Goal: Task Accomplishment & Management: Use online tool/utility

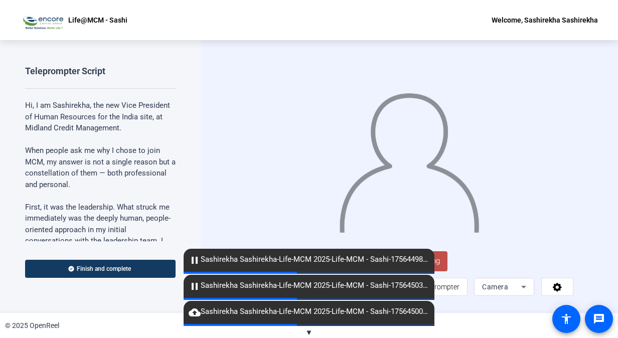
click at [311, 331] on span "▼" at bounding box center [309, 332] width 8 height 9
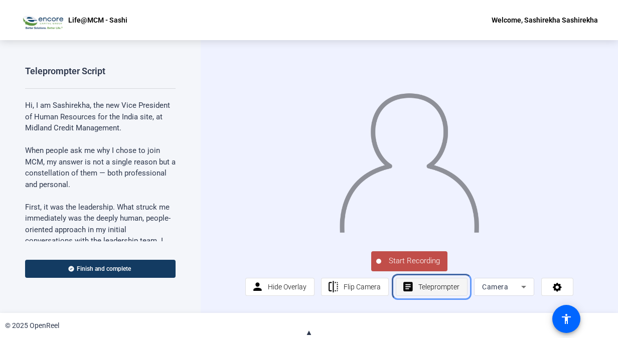
click at [440, 291] on span "Teleprompter" at bounding box center [438, 287] width 41 height 8
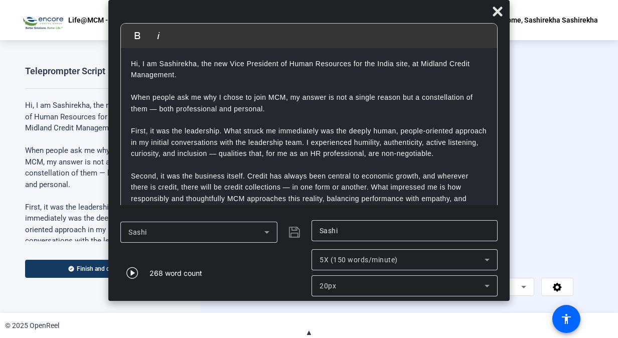
click at [488, 258] on icon at bounding box center [487, 260] width 12 height 12
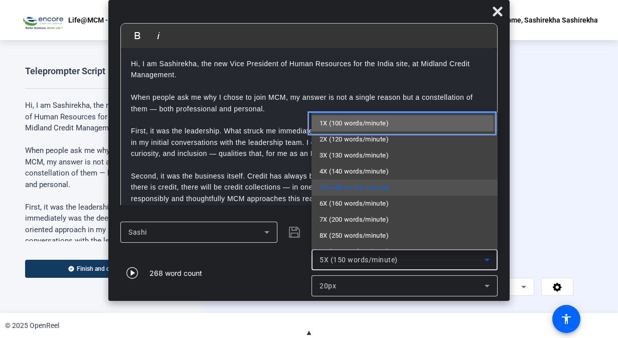
click at [348, 126] on span "1X (100 words/minute)" at bounding box center [353, 123] width 69 height 12
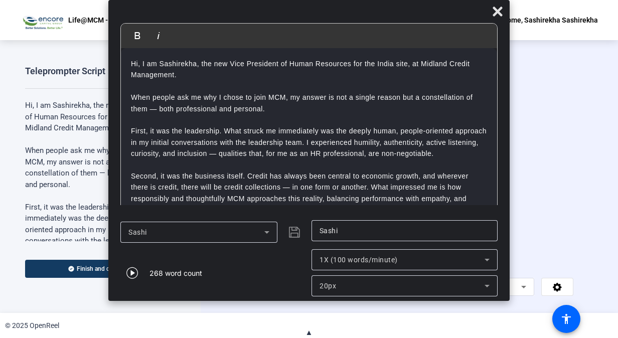
click at [571, 262] on div "Start Recording person Hide Overlay flip Flip Camera article Teleprompter Camera" at bounding box center [409, 272] width 328 height 47
click at [499, 13] on icon "Close" at bounding box center [498, 12] width 10 height 10
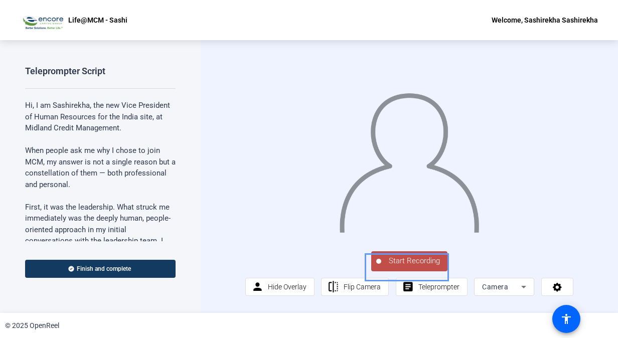
click at [409, 266] on span "Start Recording" at bounding box center [414, 261] width 66 height 12
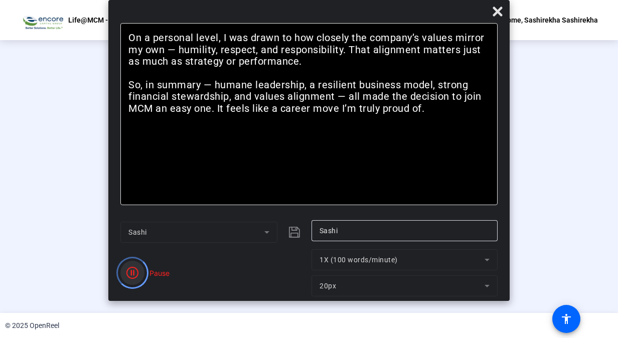
click at [133, 271] on icon "Color" at bounding box center [132, 273] width 12 height 12
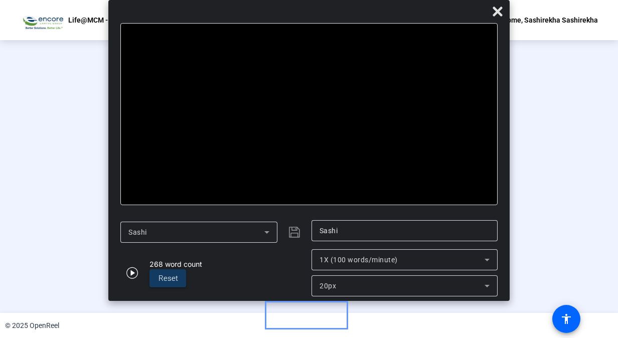
click at [330, 262] on div "Stop Recording" at bounding box center [314, 257] width 50 height 12
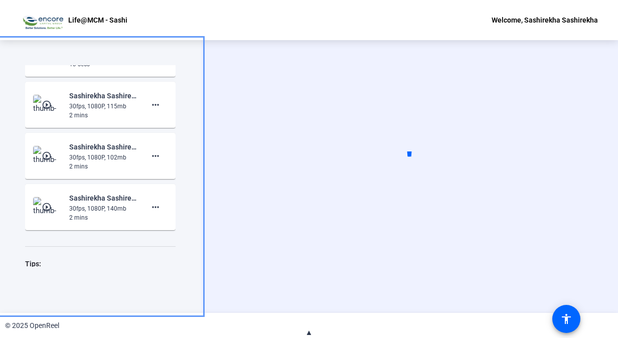
scroll to position [975, 0]
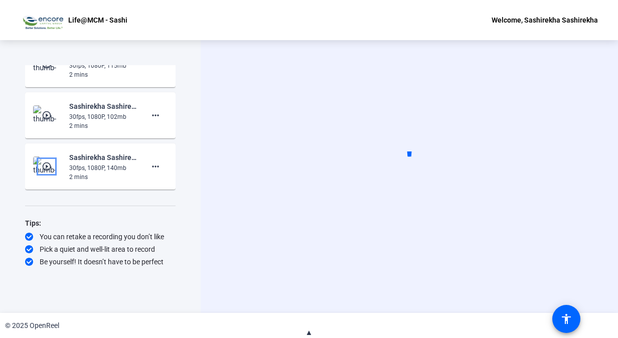
click at [46, 165] on mat-icon "play_circle_outline" at bounding box center [48, 167] width 12 height 10
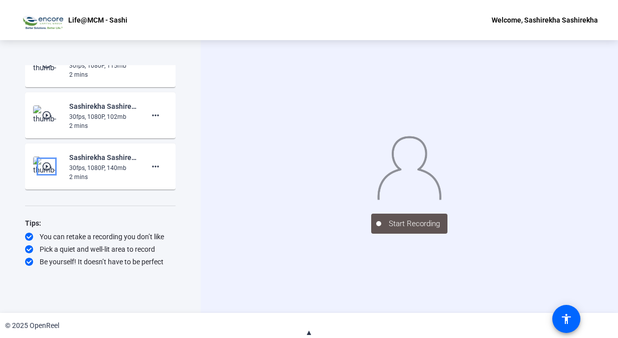
click at [46, 167] on mat-icon "play_circle_outline" at bounding box center [48, 167] width 12 height 10
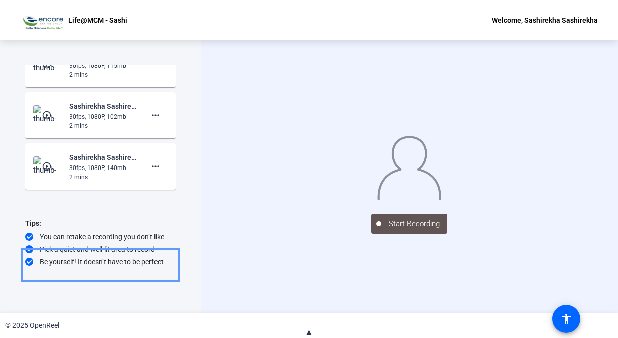
click at [108, 165] on div "30fps, 1080P, 140mb" at bounding box center [102, 168] width 67 height 9
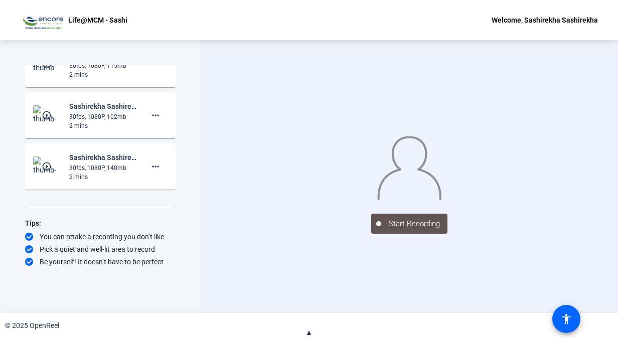
click at [98, 170] on div "30fps, 1080P, 140mb" at bounding box center [102, 168] width 67 height 9
drag, startPoint x: 176, startPoint y: 241, endPoint x: 172, endPoint y: 230, distance: 11.9
click at [172, 230] on div "Teleprompter Script Hi, I am Sashirekha, the new Vice President of Human Resour…" at bounding box center [100, 176] width 201 height 273
click at [55, 120] on img at bounding box center [48, 115] width 30 height 20
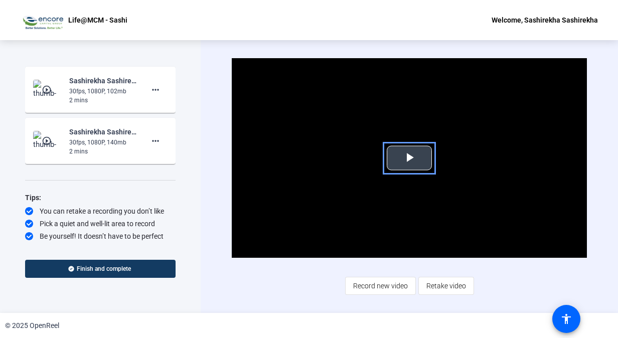
click at [409, 158] on span "Video Player" at bounding box center [409, 158] width 0 height 0
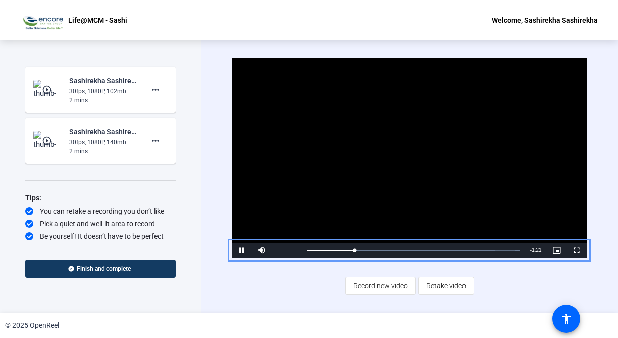
scroll to position [994, 0]
click at [243, 250] on span "Video Player" at bounding box center [242, 250] width 20 height 0
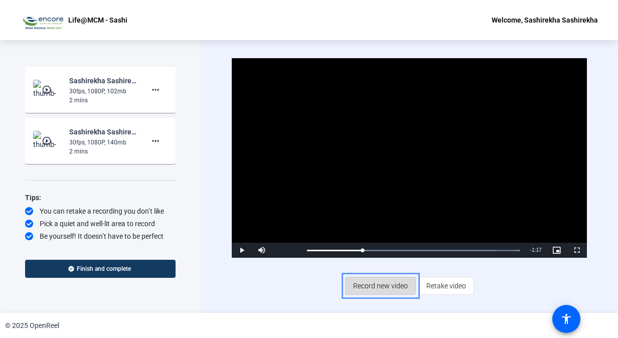
click at [367, 284] on span "Record new video" at bounding box center [380, 285] width 55 height 19
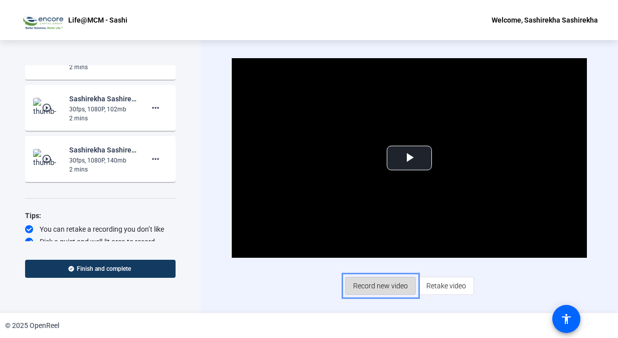
click at [390, 285] on span "Record new video" at bounding box center [380, 285] width 55 height 19
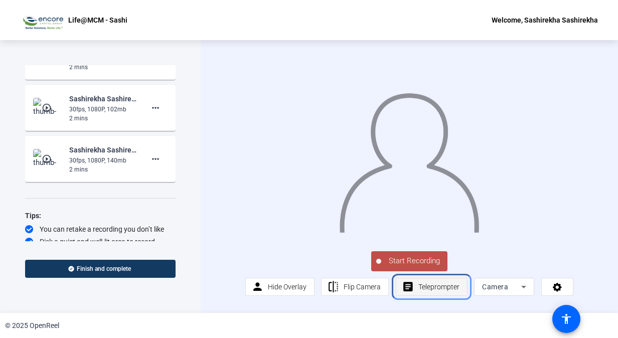
click at [433, 296] on span "Teleprompter" at bounding box center [438, 286] width 41 height 19
click at [445, 291] on span "Teleprompter" at bounding box center [438, 286] width 41 height 19
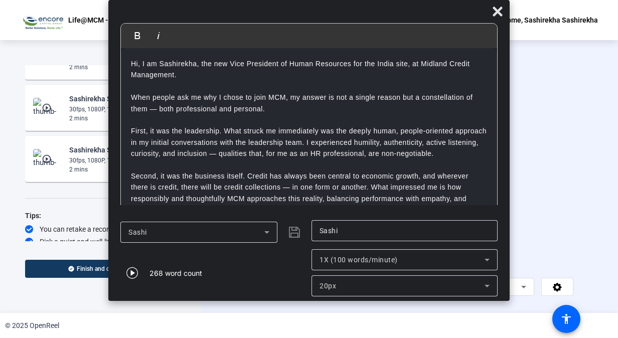
click at [484, 258] on icon at bounding box center [487, 260] width 12 height 12
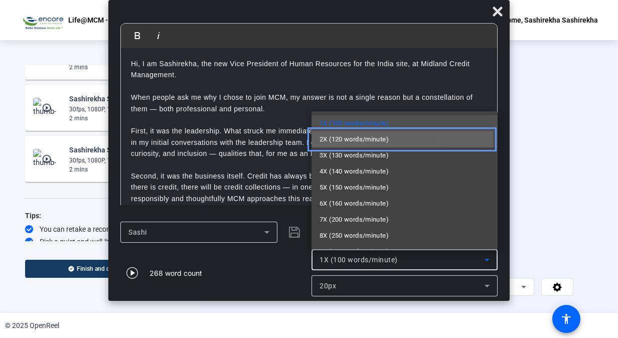
click at [339, 138] on span "2X (120 words/minute)" at bounding box center [353, 139] width 69 height 12
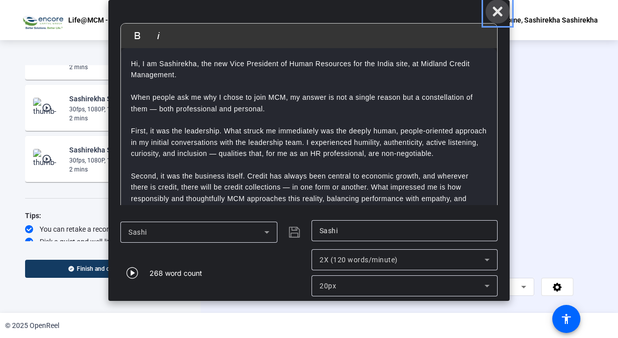
drag, startPoint x: 495, startPoint y: 10, endPoint x: 501, endPoint y: 31, distance: 21.9
click at [495, 10] on icon "Close" at bounding box center [498, 12] width 10 height 10
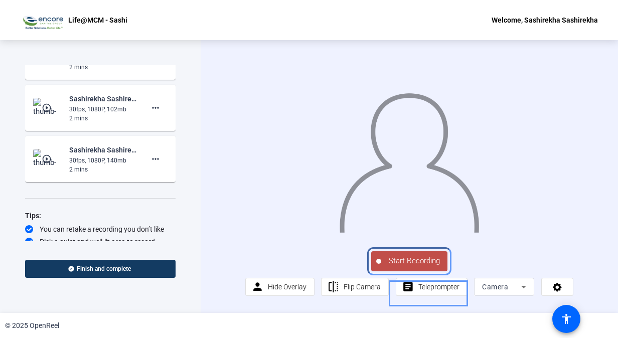
click at [411, 267] on span "Start Recording" at bounding box center [414, 261] width 66 height 12
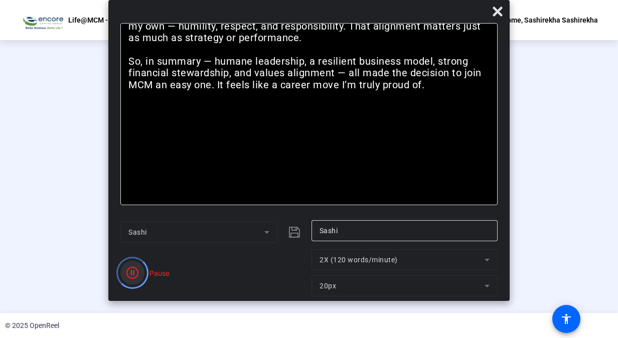
click at [133, 273] on icon "Color" at bounding box center [132, 273] width 12 height 12
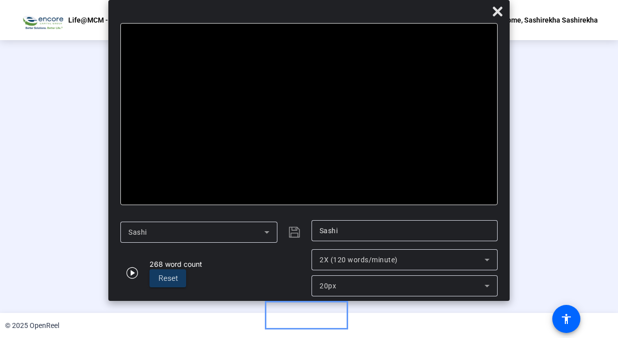
click at [312, 262] on div "Stop Recording" at bounding box center [314, 257] width 50 height 12
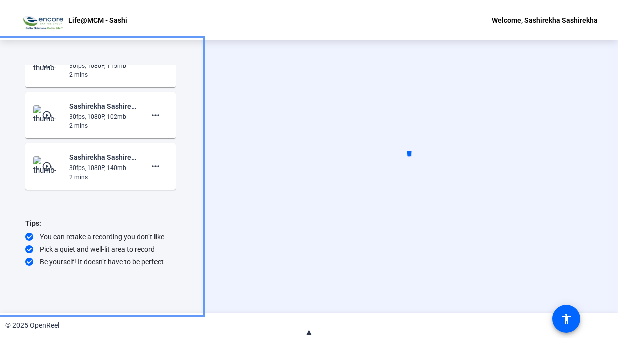
scroll to position [1020, 0]
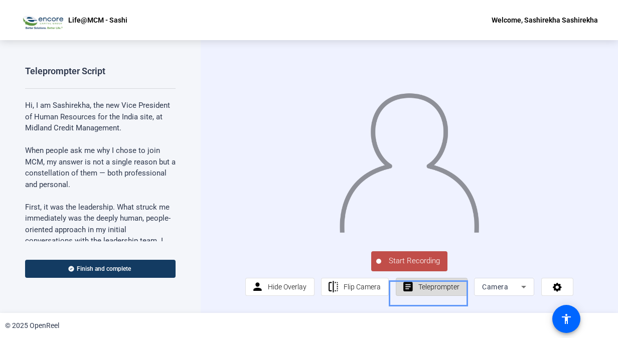
click at [447, 296] on span "Teleprompter" at bounding box center [438, 286] width 41 height 19
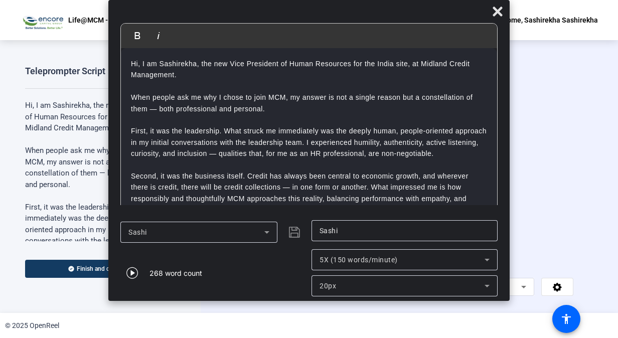
click at [489, 260] on icon at bounding box center [487, 260] width 12 height 12
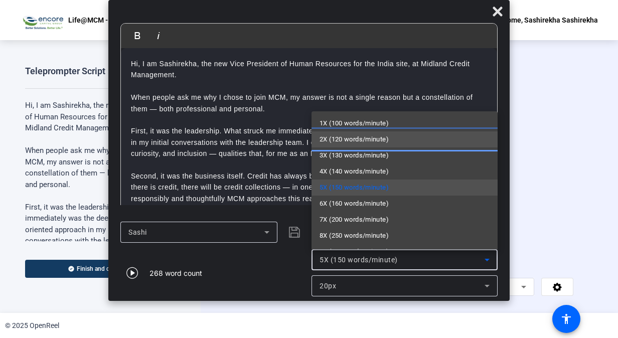
click at [340, 141] on span "2X (120 words/minute)" at bounding box center [353, 139] width 69 height 12
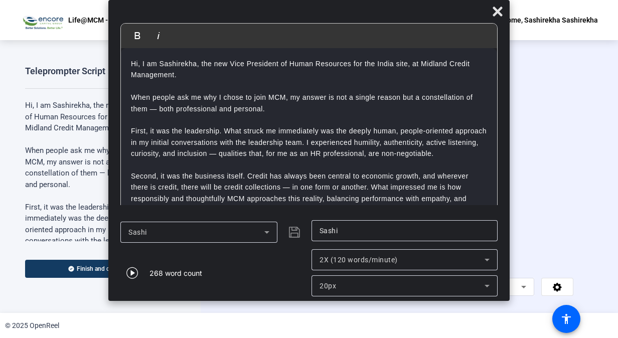
click at [546, 265] on div "Start Recording person Hide Overlay flip Flip Camera article Teleprompter Camera" at bounding box center [409, 272] width 328 height 47
click at [500, 11] on icon "Close" at bounding box center [498, 12] width 12 height 12
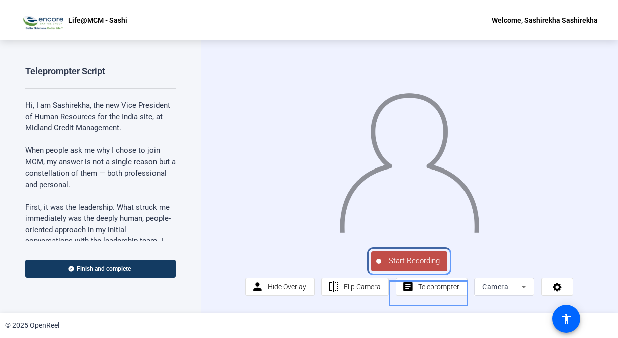
click at [407, 266] on span "Start Recording" at bounding box center [414, 261] width 66 height 12
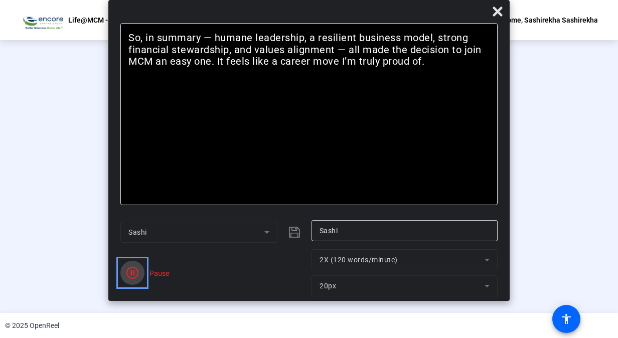
click at [134, 273] on icon "Color" at bounding box center [132, 273] width 12 height 12
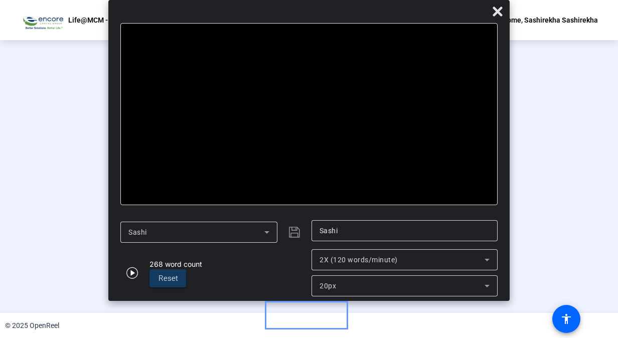
click at [316, 262] on div "Stop Recording" at bounding box center [314, 257] width 50 height 12
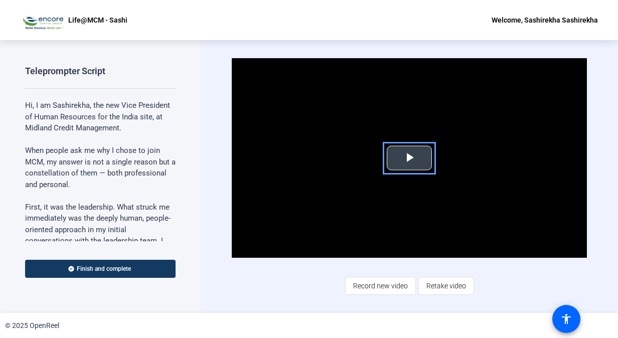
click at [409, 158] on span "color: darkslategray" at bounding box center [409, 158] width 0 height 0
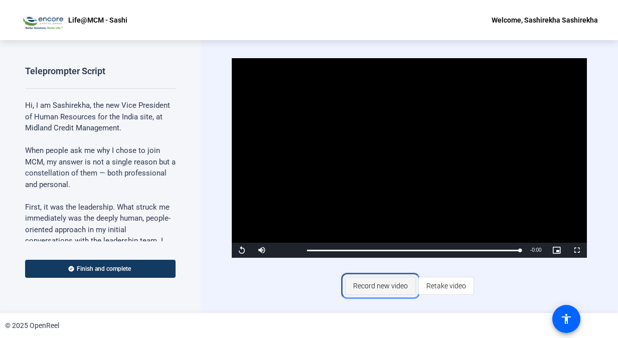
click at [390, 288] on span "Record new video" at bounding box center [380, 285] width 55 height 19
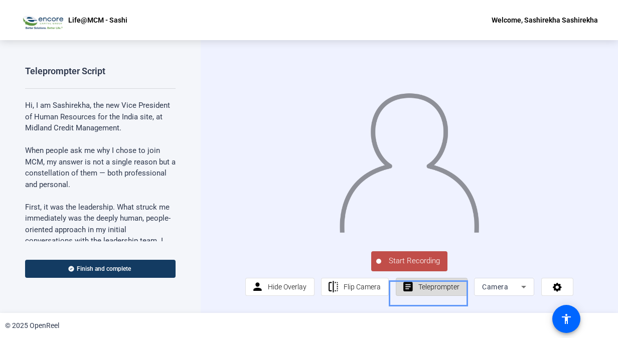
click at [451, 296] on span "Teleprompter" at bounding box center [438, 286] width 41 height 19
click at [453, 294] on span "Teleprompter" at bounding box center [438, 286] width 41 height 19
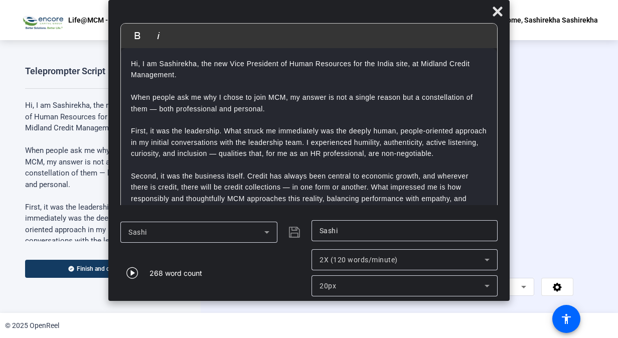
click at [610, 118] on div "Start Recording person Hide Overlay flip Flip Camera article Teleprompter Camera" at bounding box center [409, 176] width 417 height 273
click at [494, 11] on icon "Close" at bounding box center [498, 12] width 12 height 12
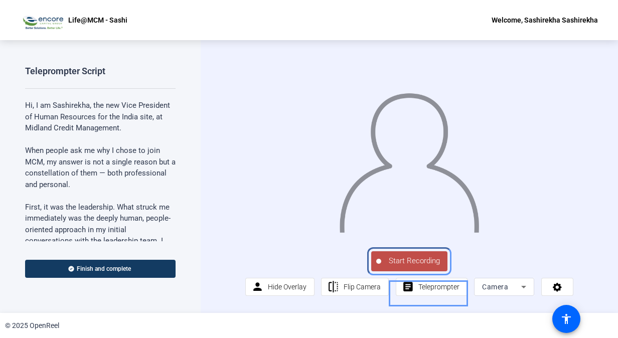
click at [423, 264] on span "Start Recording" at bounding box center [414, 261] width 66 height 12
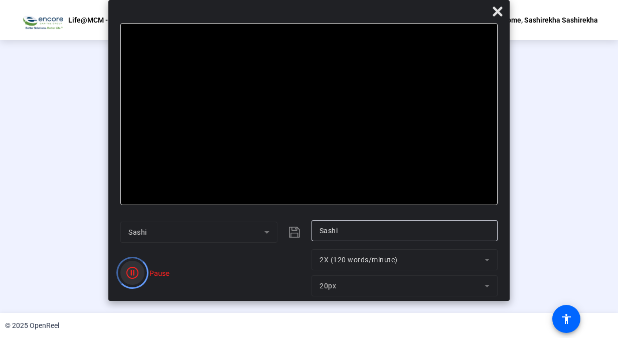
click at [134, 277] on icon "Color" at bounding box center [132, 273] width 12 height 12
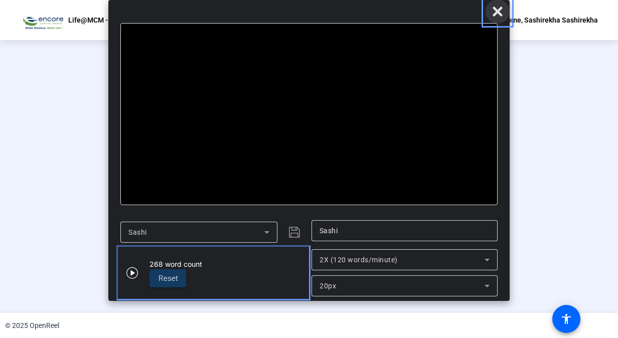
click at [494, 14] on icon "Close" at bounding box center [498, 12] width 10 height 10
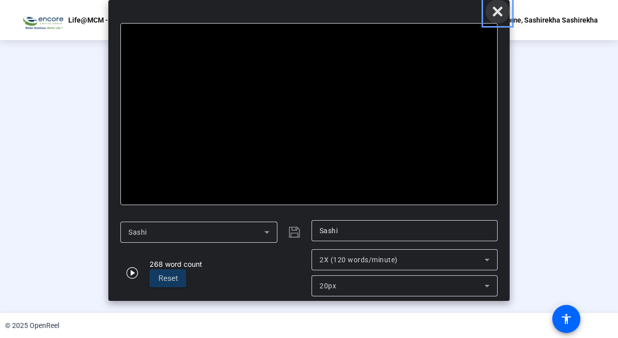
scroll to position [12, 0]
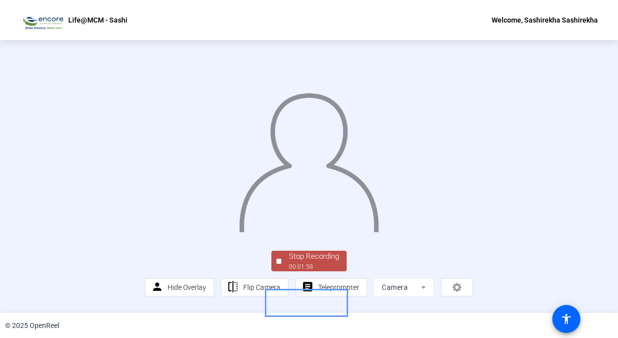
click at [315, 262] on div "Stop Recording" at bounding box center [314, 257] width 50 height 12
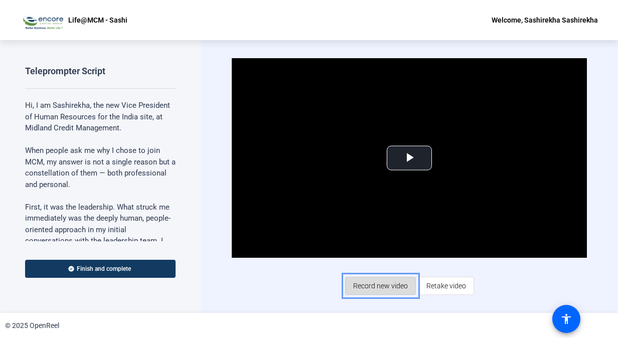
click at [384, 286] on span "Record new video" at bounding box center [380, 285] width 55 height 19
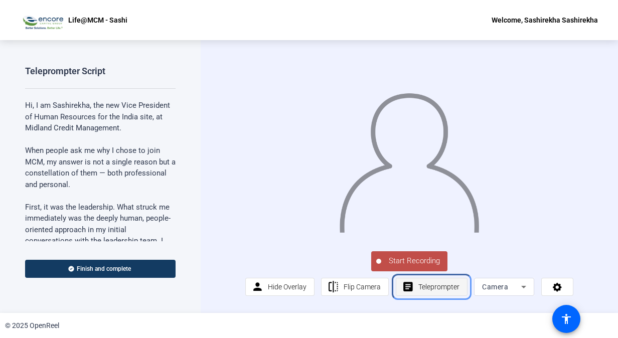
click at [448, 288] on span "Teleprompter" at bounding box center [438, 286] width 41 height 19
click at [436, 292] on span "Teleprompter" at bounding box center [438, 286] width 41 height 19
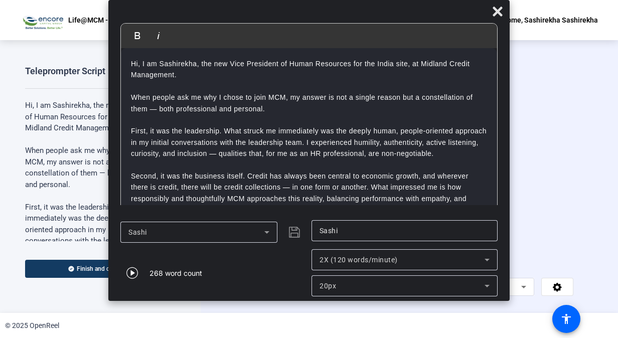
click at [486, 260] on icon at bounding box center [487, 260] width 5 height 3
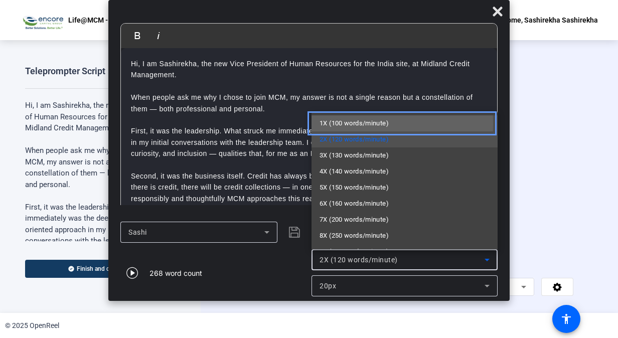
click at [355, 124] on span "1X (100 words/minute)" at bounding box center [353, 123] width 69 height 12
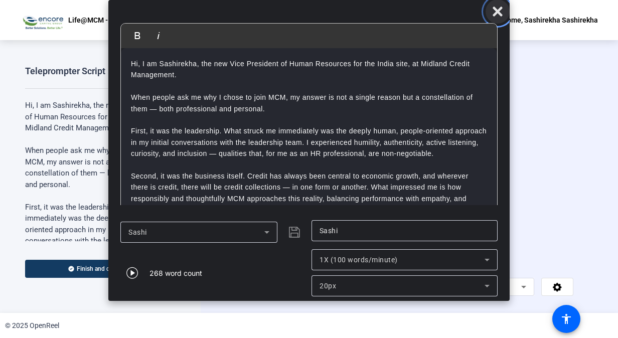
click at [504, 8] on span "Close" at bounding box center [498, 11] width 24 height 24
click at [500, 10] on icon "Close" at bounding box center [498, 12] width 10 height 10
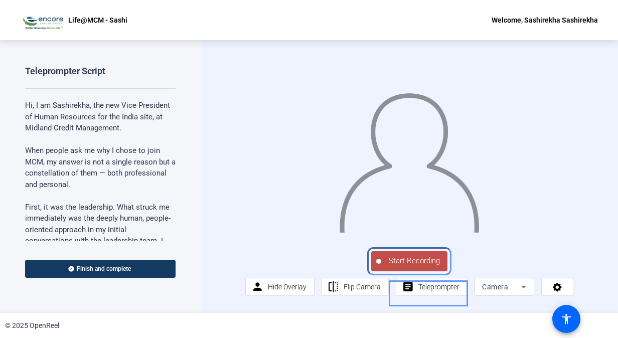
click at [421, 266] on span "Start Recording" at bounding box center [414, 261] width 66 height 12
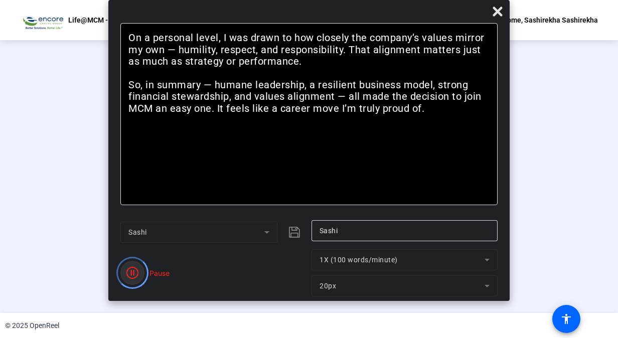
click at [132, 276] on icon "Color" at bounding box center [132, 273] width 12 height 12
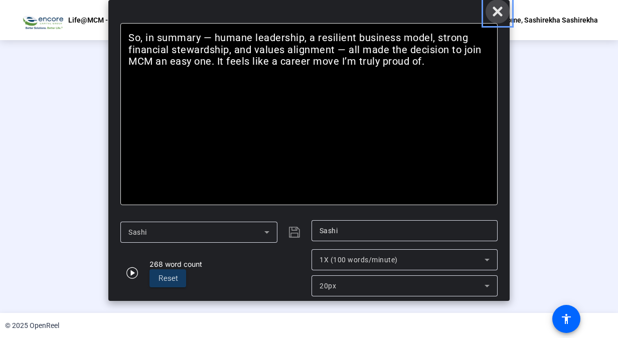
click at [494, 12] on icon "Close" at bounding box center [498, 12] width 12 height 12
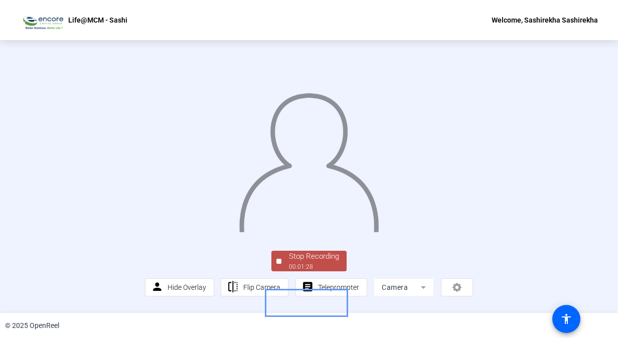
scroll to position [12, 0]
click at [317, 271] on div "00:01:34" at bounding box center [314, 266] width 50 height 9
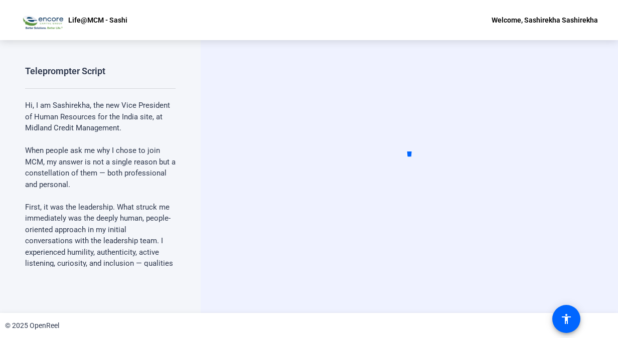
scroll to position [0, 0]
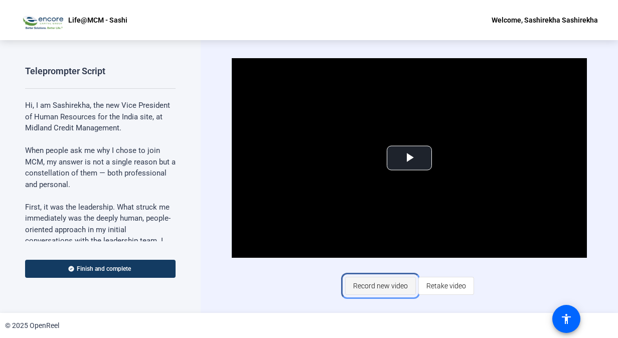
click at [392, 286] on span "Record new video" at bounding box center [380, 285] width 55 height 19
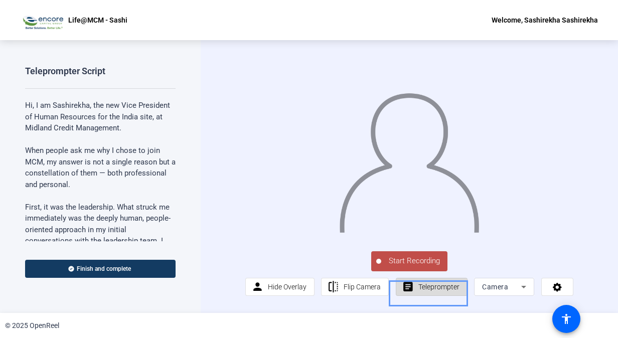
click at [429, 294] on span "Teleprompter" at bounding box center [438, 286] width 41 height 19
click at [432, 296] on span "Teleprompter" at bounding box center [438, 286] width 41 height 19
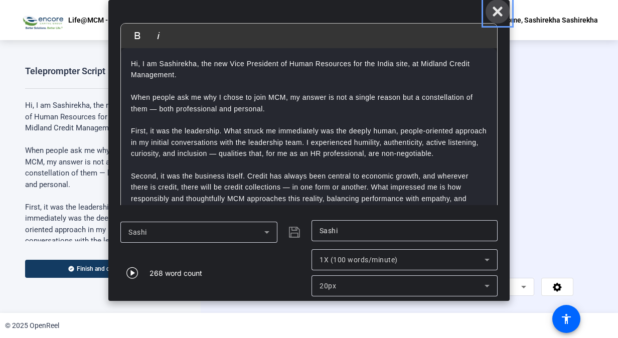
click at [498, 12] on icon "Close" at bounding box center [498, 12] width 10 height 10
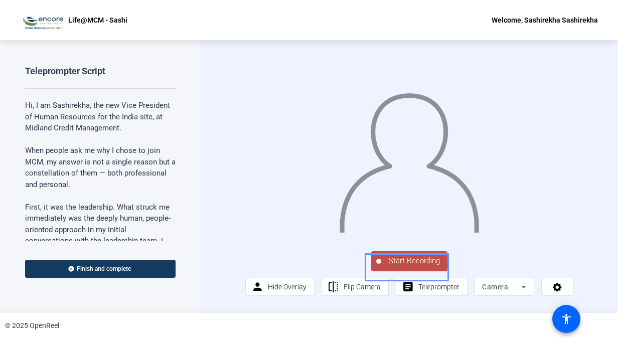
click at [425, 267] on span "Start Recording" at bounding box center [414, 261] width 66 height 12
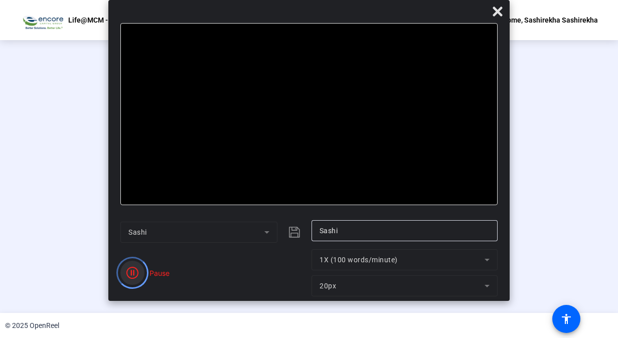
click at [131, 273] on icon "Color" at bounding box center [132, 273] width 12 height 12
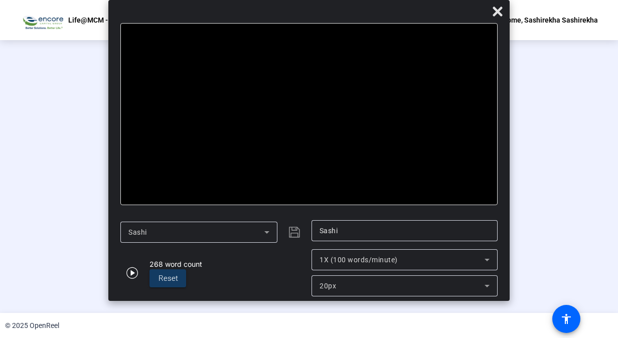
click at [331, 262] on div "Stop Recording" at bounding box center [314, 257] width 50 height 12
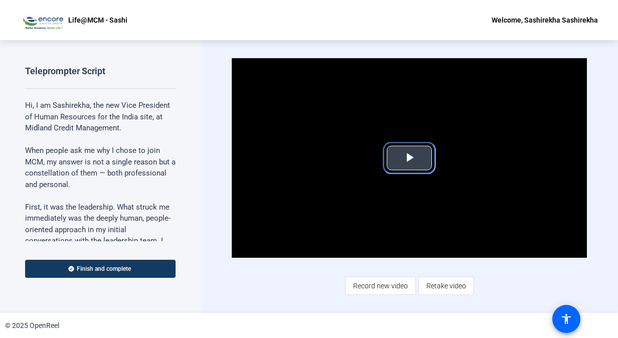
click at [409, 158] on span "Video Player" at bounding box center [409, 158] width 0 height 0
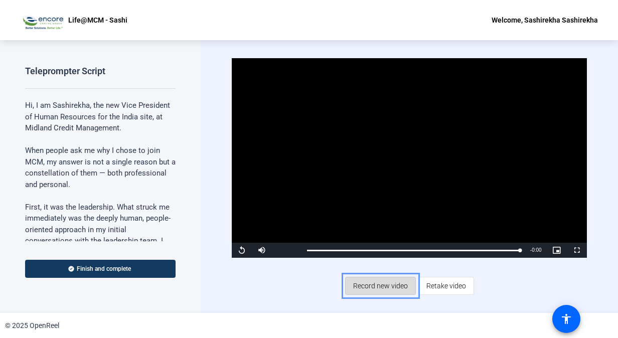
click at [399, 288] on span "Record new video" at bounding box center [380, 285] width 55 height 19
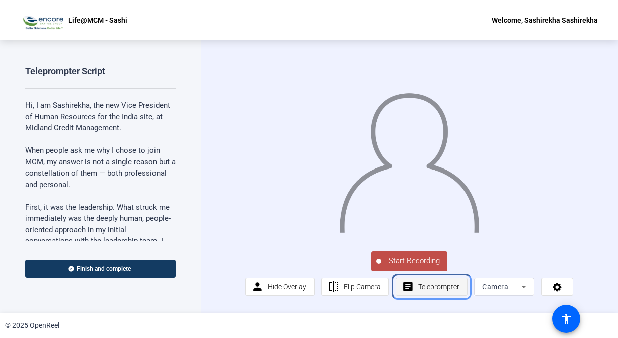
click at [451, 296] on span "Teleprompter" at bounding box center [438, 286] width 41 height 19
click at [451, 295] on span "Teleprompter" at bounding box center [438, 286] width 41 height 19
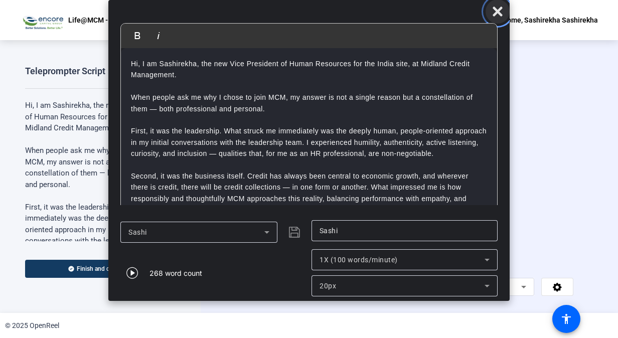
drag, startPoint x: 502, startPoint y: 12, endPoint x: 344, endPoint y: 205, distance: 249.2
click at [502, 12] on icon "Close" at bounding box center [498, 12] width 12 height 12
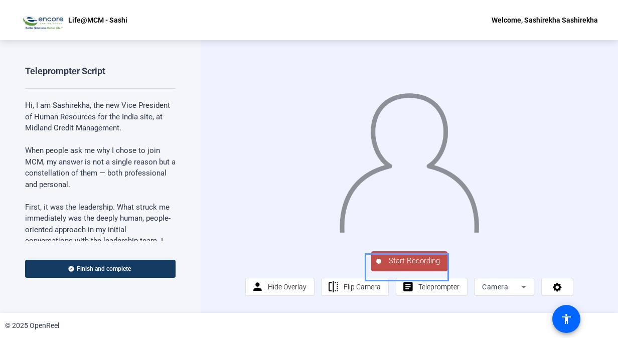
click at [407, 267] on span "Start Recording" at bounding box center [414, 261] width 66 height 12
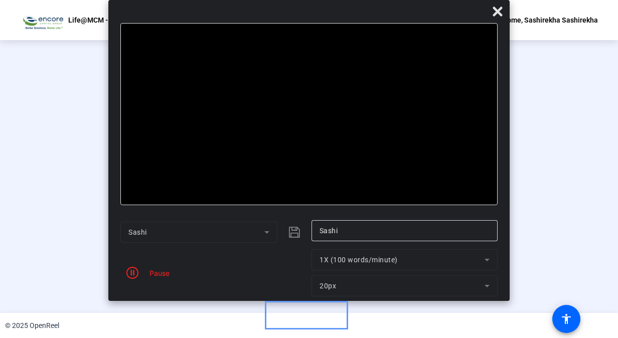
click at [302, 262] on div "Stop Recording" at bounding box center [314, 257] width 50 height 12
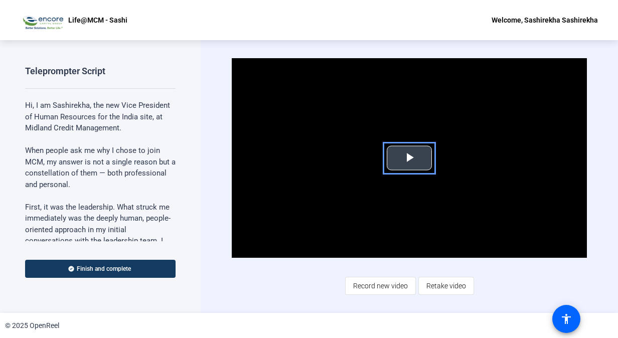
click at [400, 158] on span "color: darkslategray" at bounding box center [409, 158] width 44 height 0
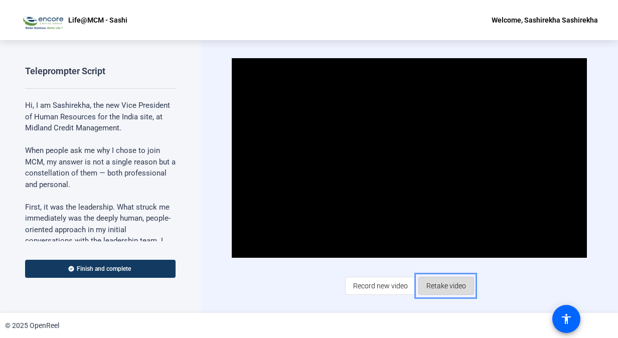
click at [440, 284] on span "Retake video" at bounding box center [446, 285] width 40 height 19
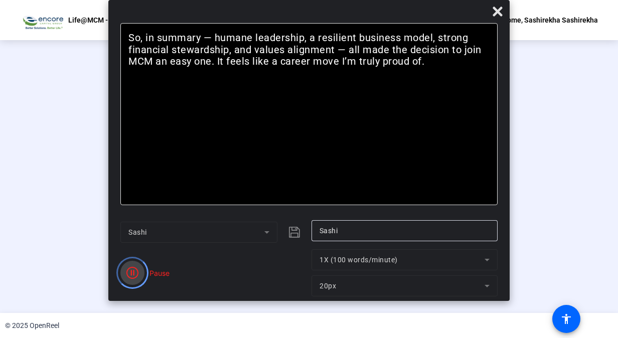
click at [133, 273] on icon "Color" at bounding box center [132, 273] width 12 height 12
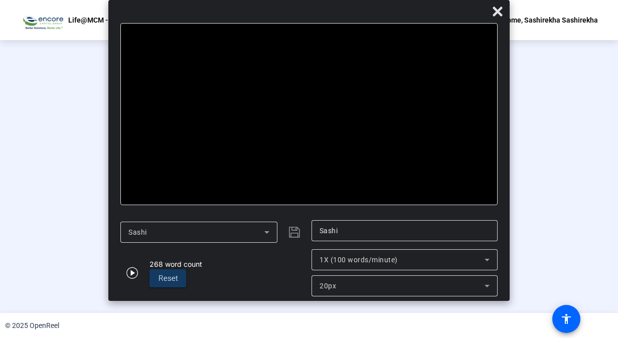
click at [334, 262] on div "Stop Recording" at bounding box center [314, 257] width 50 height 12
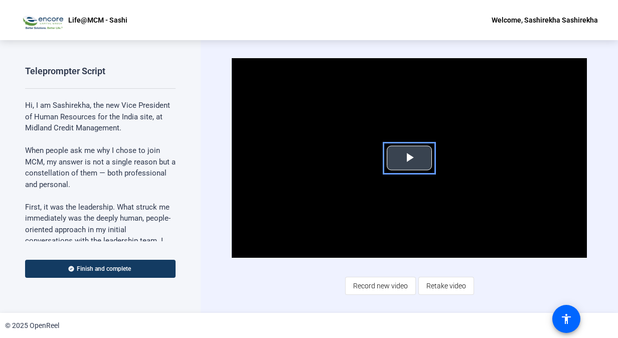
click at [409, 158] on span "color: darkslategray" at bounding box center [409, 158] width 0 height 0
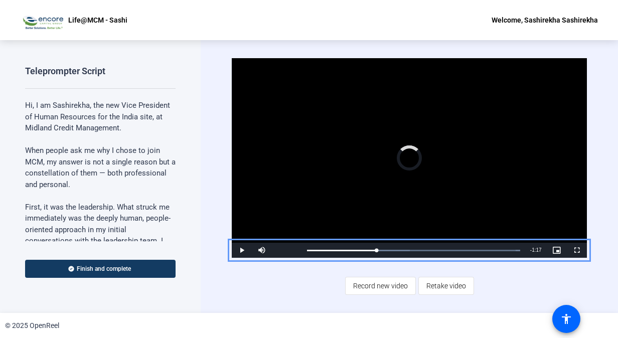
drag, startPoint x: 309, startPoint y: 248, endPoint x: 389, endPoint y: 257, distance: 80.7
click at [389, 257] on div "Loaded : 100.00% 0:45 0:42" at bounding box center [413, 250] width 223 height 15
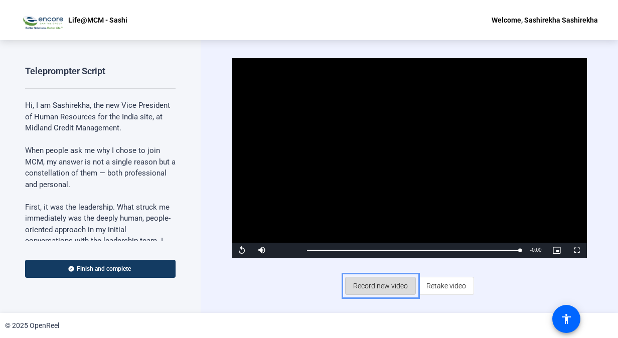
click at [388, 285] on span "Record new video" at bounding box center [380, 285] width 55 height 19
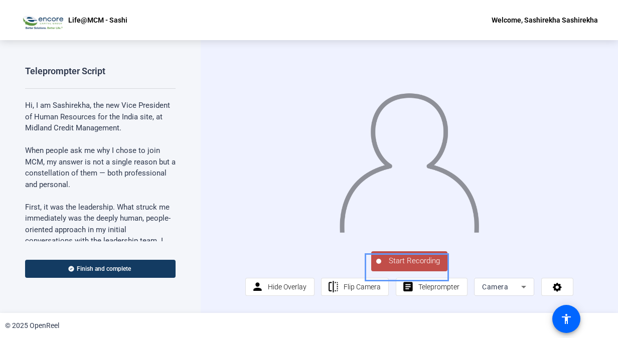
click at [426, 265] on span "Start Recording" at bounding box center [414, 261] width 66 height 12
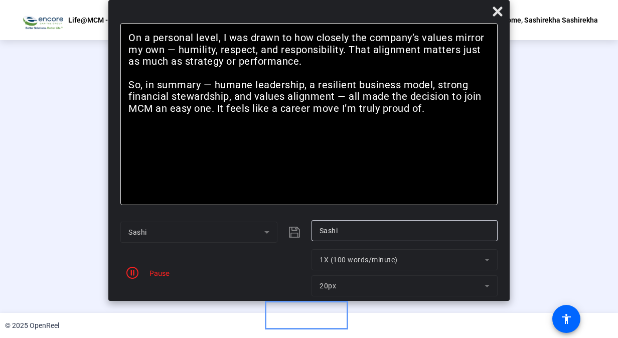
click at [322, 262] on div "Stop Recording" at bounding box center [314, 257] width 50 height 12
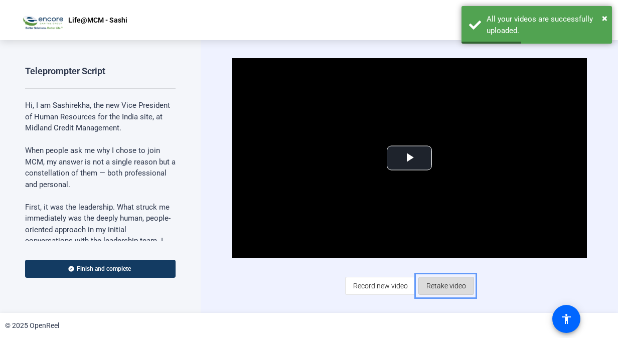
click at [447, 284] on span "Retake video" at bounding box center [446, 285] width 40 height 19
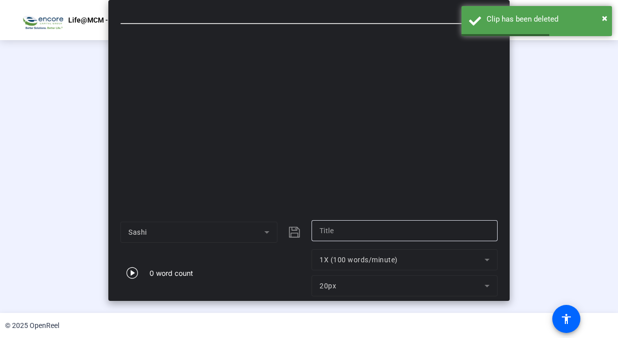
type input "Sashi"
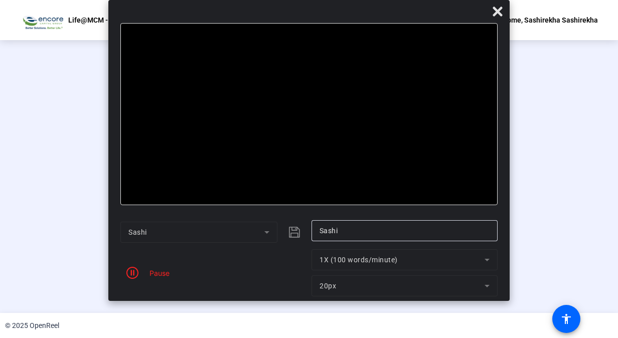
click at [325, 262] on div "Stop Recording" at bounding box center [314, 257] width 50 height 12
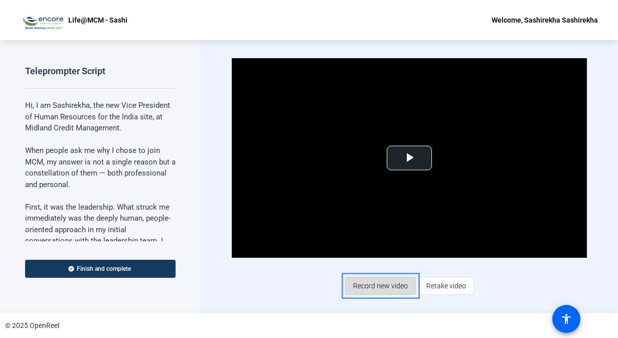
click at [389, 289] on span "Record new video" at bounding box center [380, 285] width 55 height 19
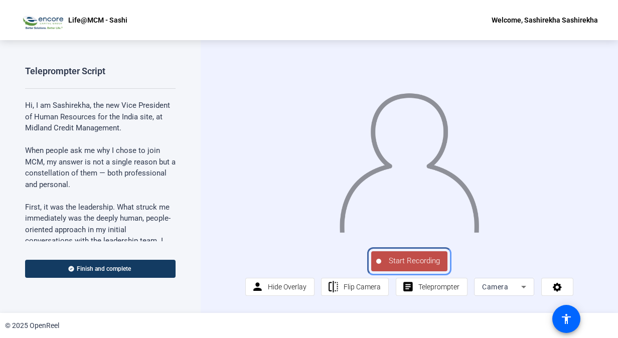
click at [412, 267] on span "Start Recording" at bounding box center [414, 261] width 66 height 12
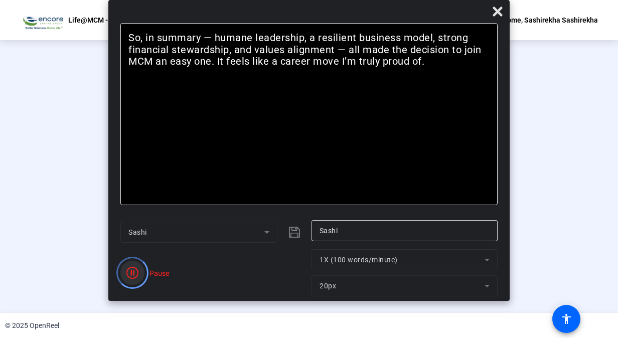
click at [131, 273] on icon "Color" at bounding box center [132, 273] width 12 height 12
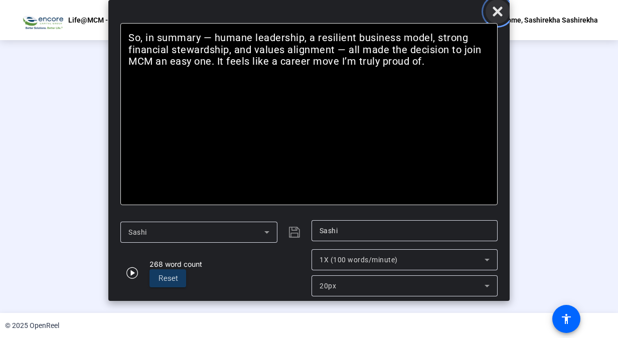
click at [496, 6] on icon "Close" at bounding box center [498, 12] width 12 height 12
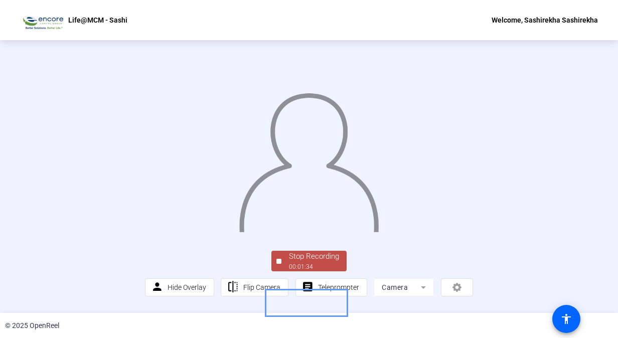
scroll to position [12, 0]
click at [325, 271] on div "00:01:35" at bounding box center [314, 266] width 50 height 9
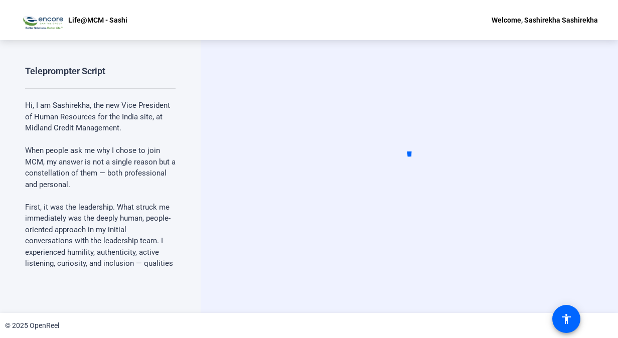
scroll to position [0, 0]
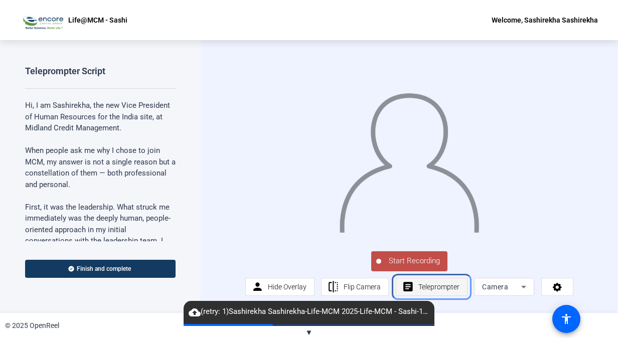
click at [450, 291] on span "Teleprompter" at bounding box center [438, 287] width 41 height 8
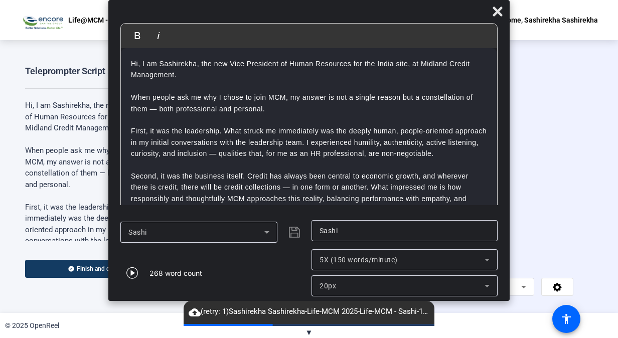
click at [486, 260] on icon at bounding box center [487, 260] width 5 height 3
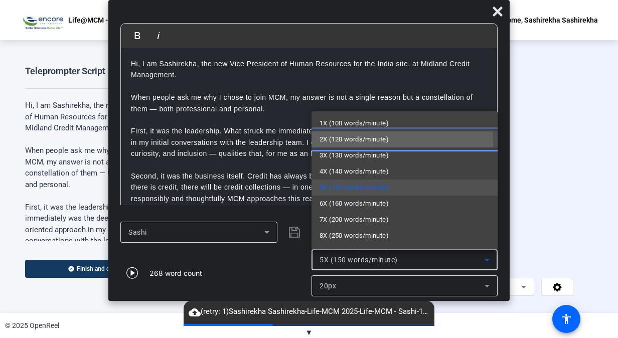
click at [388, 142] on span "2X (120 words/minute)" at bounding box center [353, 139] width 69 height 12
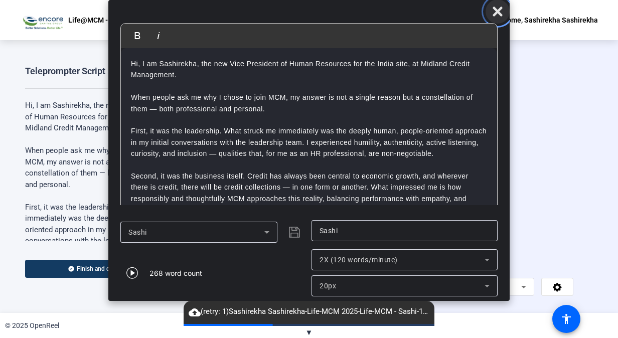
click at [502, 10] on icon "Close" at bounding box center [498, 12] width 12 height 12
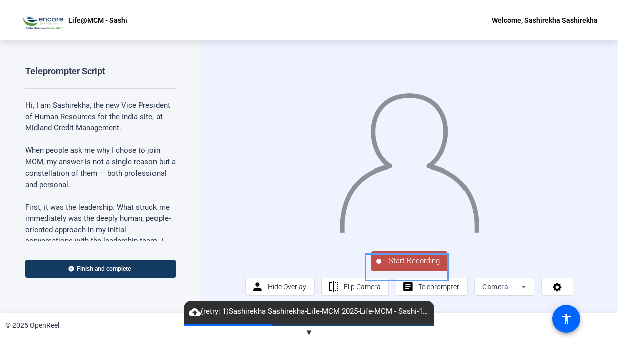
click at [421, 265] on span "Start Recording" at bounding box center [414, 261] width 66 height 12
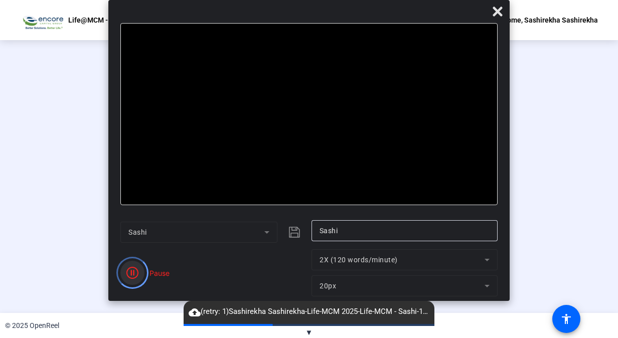
click at [134, 272] on icon "Color" at bounding box center [132, 273] width 12 height 12
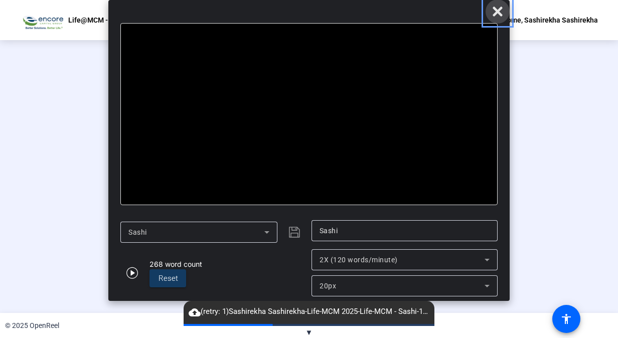
click at [499, 12] on icon "Close" at bounding box center [498, 12] width 12 height 12
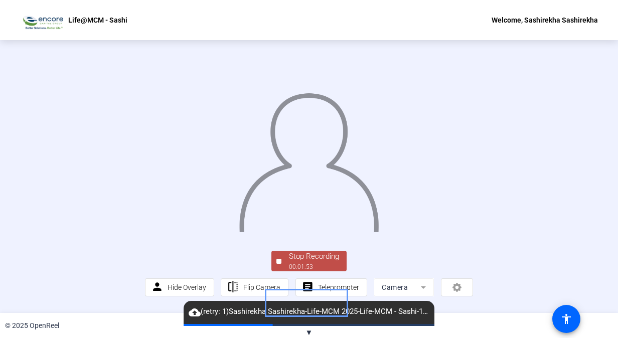
scroll to position [12, 0]
click at [326, 262] on div "Stop Recording" at bounding box center [314, 257] width 50 height 12
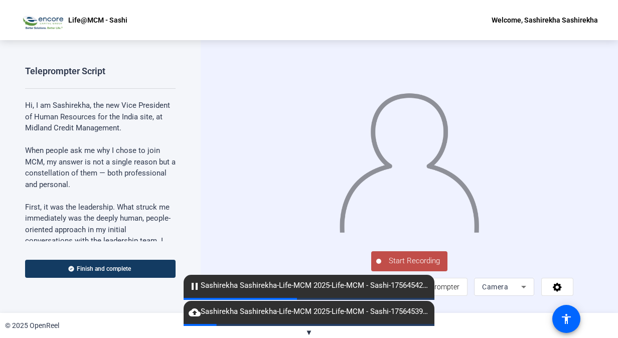
click at [308, 332] on span "▼" at bounding box center [309, 332] width 8 height 9
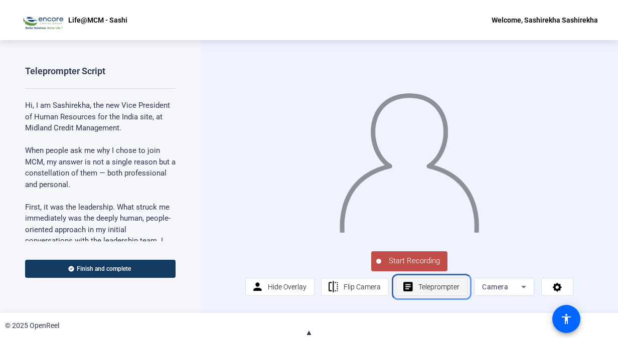
click at [450, 291] on span "Teleprompter" at bounding box center [438, 287] width 41 height 8
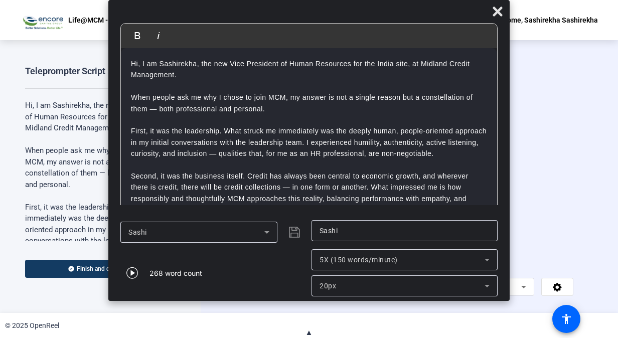
click at [488, 256] on icon at bounding box center [487, 260] width 12 height 12
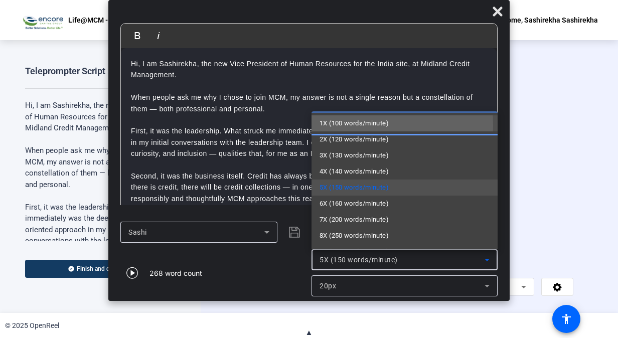
click at [345, 125] on span "1X (100 words/minute)" at bounding box center [353, 123] width 69 height 12
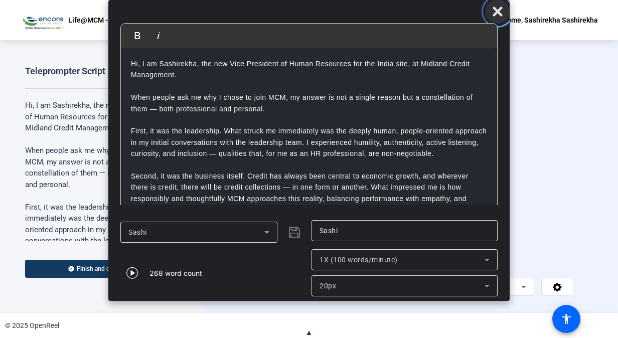
click at [500, 9] on icon "Close" at bounding box center [498, 12] width 10 height 10
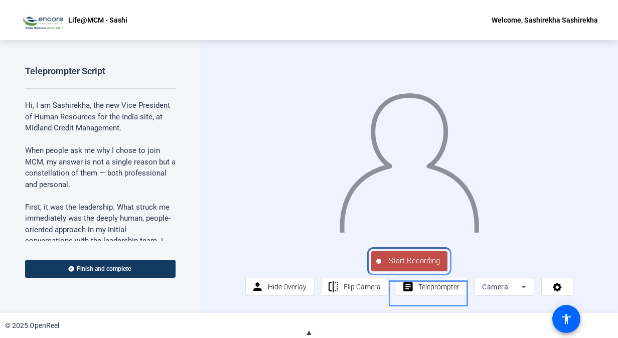
click at [410, 267] on span "Start Recording" at bounding box center [414, 261] width 66 height 12
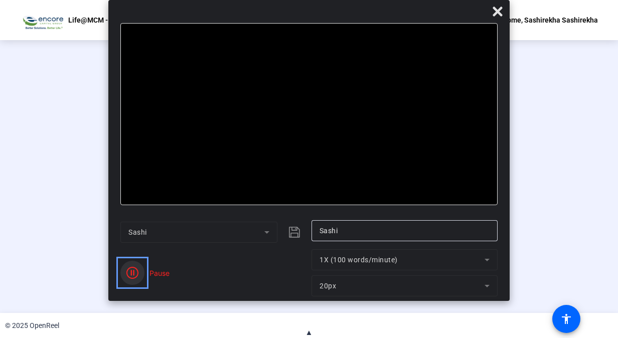
click at [130, 276] on icon "Color" at bounding box center [132, 273] width 12 height 12
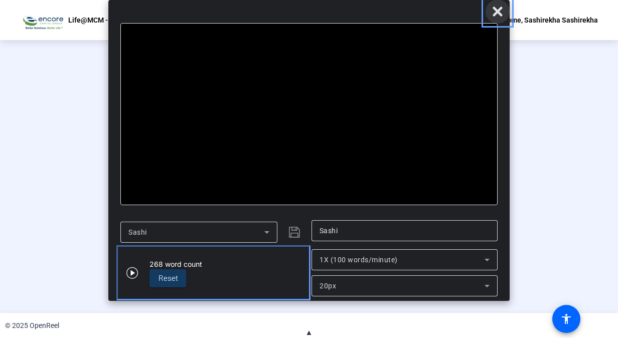
drag, startPoint x: 497, startPoint y: 13, endPoint x: 475, endPoint y: 203, distance: 191.3
click at [496, 13] on icon "Close" at bounding box center [498, 12] width 10 height 10
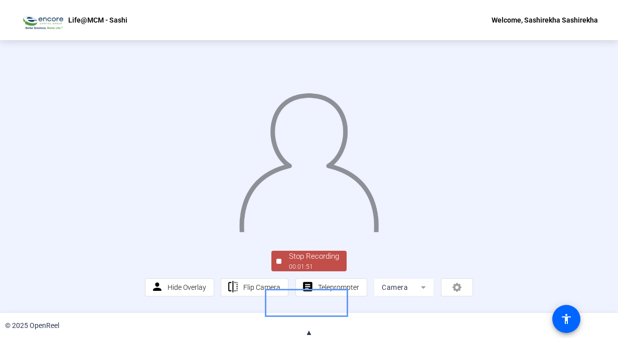
scroll to position [12, 0]
click at [310, 271] on div "00:01:52" at bounding box center [314, 266] width 50 height 9
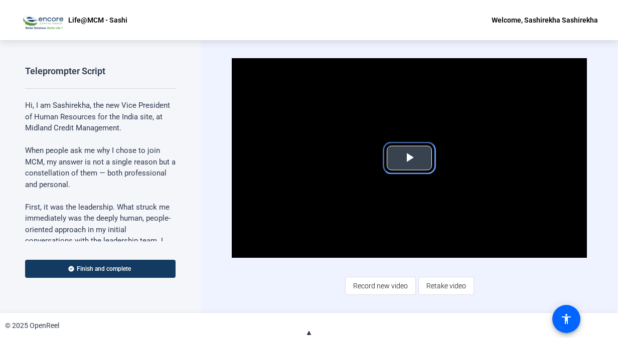
click at [409, 158] on span "Video Player" at bounding box center [409, 158] width 0 height 0
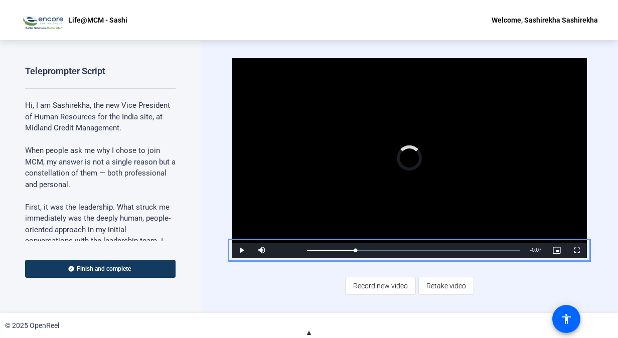
drag, startPoint x: 319, startPoint y: 252, endPoint x: 404, endPoint y: 256, distance: 85.4
click at [486, 248] on div "Loaded : 100.00% 1:43 1:45" at bounding box center [413, 250] width 223 height 15
drag, startPoint x: 490, startPoint y: 251, endPoint x: 499, endPoint y: 250, distance: 9.6
click at [498, 250] on div "1:41" at bounding box center [402, 251] width 191 height 2
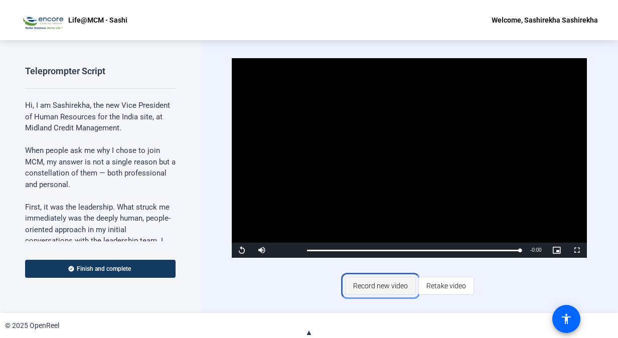
click at [382, 290] on span "Record new video" at bounding box center [380, 285] width 55 height 19
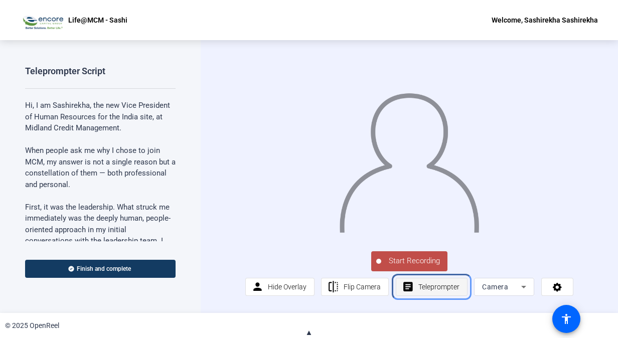
click at [439, 287] on span "Teleprompter" at bounding box center [438, 286] width 41 height 19
click at [447, 295] on span "Teleprompter" at bounding box center [438, 286] width 41 height 19
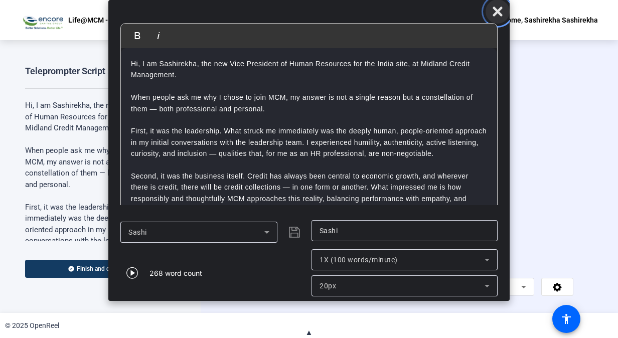
click at [503, 12] on icon "Close" at bounding box center [498, 12] width 12 height 12
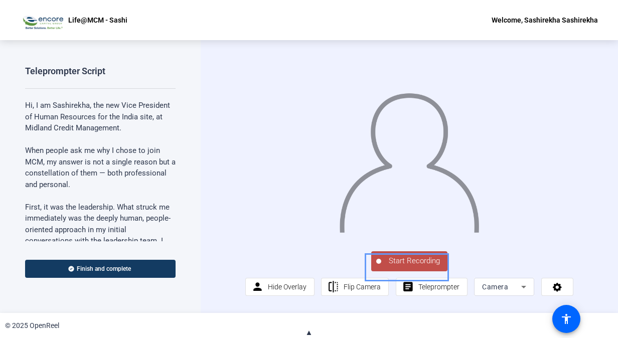
click at [405, 264] on span "Start Recording" at bounding box center [414, 261] width 66 height 12
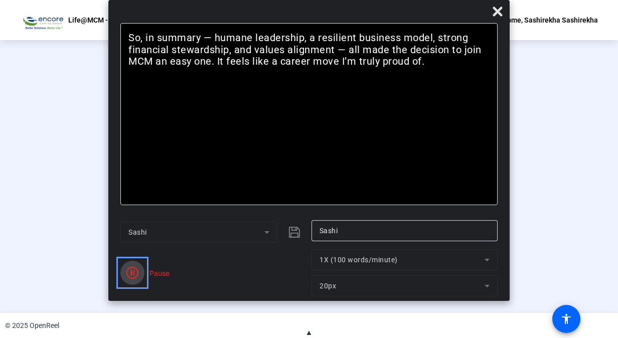
click at [133, 272] on icon "Color" at bounding box center [132, 273] width 12 height 12
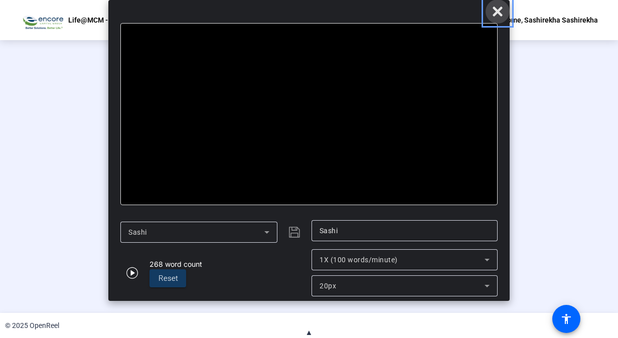
drag, startPoint x: 502, startPoint y: 13, endPoint x: 438, endPoint y: 190, distance: 187.5
click at [501, 13] on icon "Close" at bounding box center [498, 12] width 12 height 12
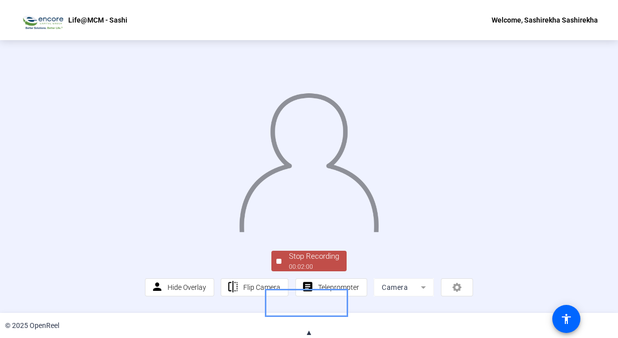
scroll to position [12, 0]
click at [326, 262] on div "Stop Recording" at bounding box center [314, 257] width 50 height 12
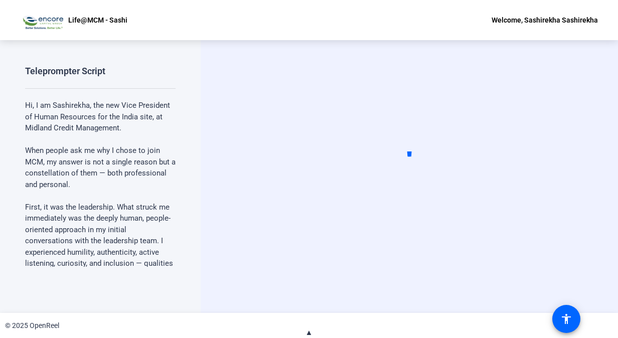
scroll to position [0, 0]
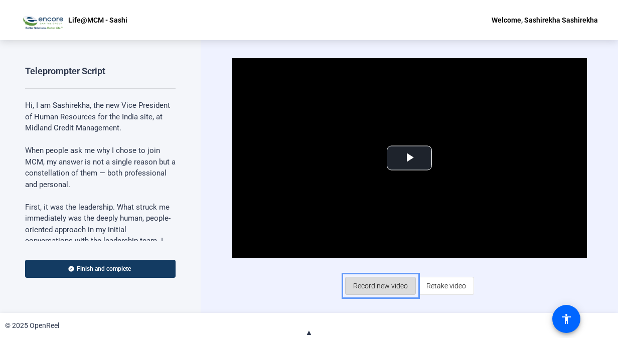
click at [403, 285] on span "Record new video" at bounding box center [380, 285] width 55 height 19
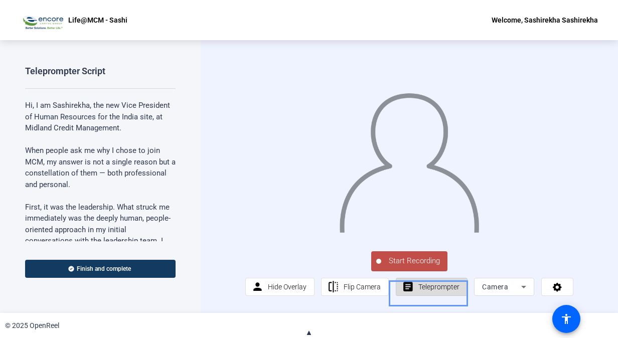
click at [446, 293] on span "Teleprompter" at bounding box center [438, 286] width 41 height 19
click at [448, 291] on span "Teleprompter" at bounding box center [438, 286] width 41 height 19
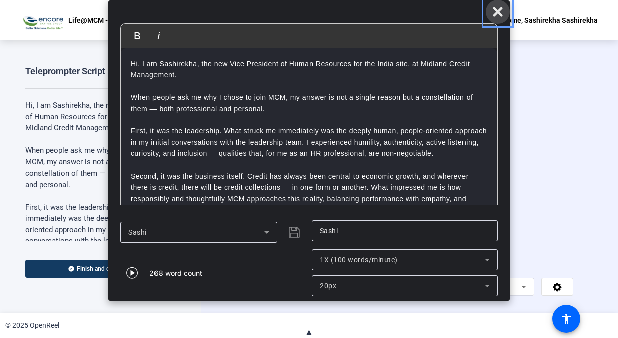
click at [504, 10] on span "Close" at bounding box center [498, 11] width 24 height 24
drag, startPoint x: 497, startPoint y: 12, endPoint x: 495, endPoint y: 24, distance: 12.3
click at [497, 12] on icon "Close" at bounding box center [498, 12] width 10 height 10
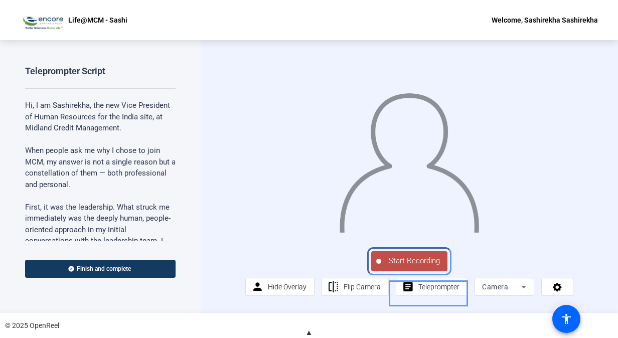
click at [420, 267] on span "Start Recording" at bounding box center [414, 261] width 66 height 12
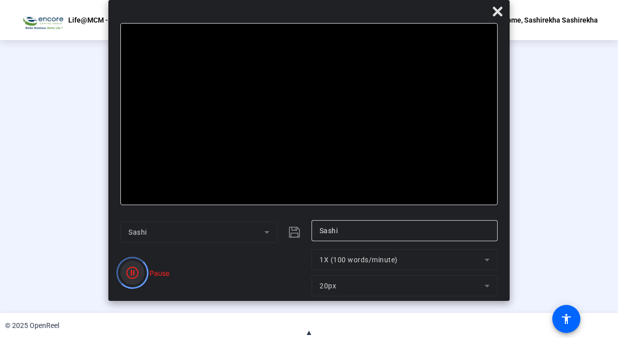
click at [131, 272] on icon "Color" at bounding box center [132, 273] width 12 height 12
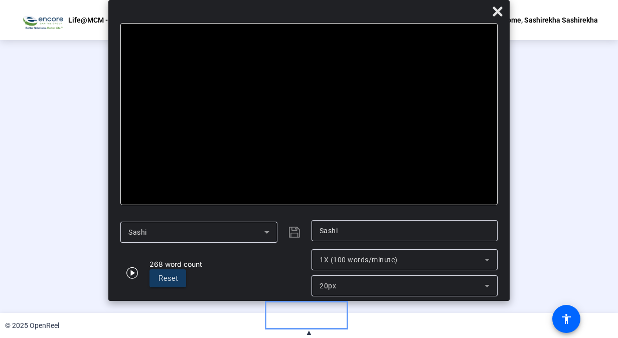
click at [325, 262] on div "Stop Recording" at bounding box center [314, 257] width 50 height 12
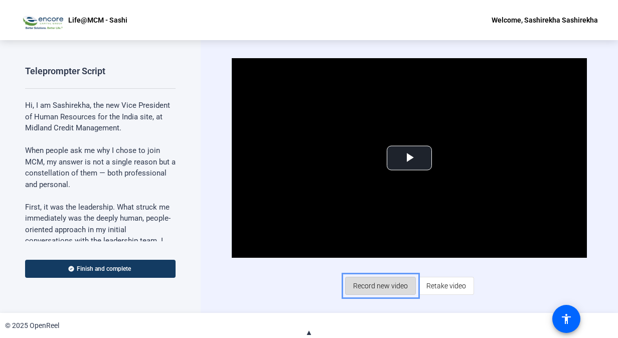
click at [384, 289] on span "Record new video" at bounding box center [380, 285] width 55 height 19
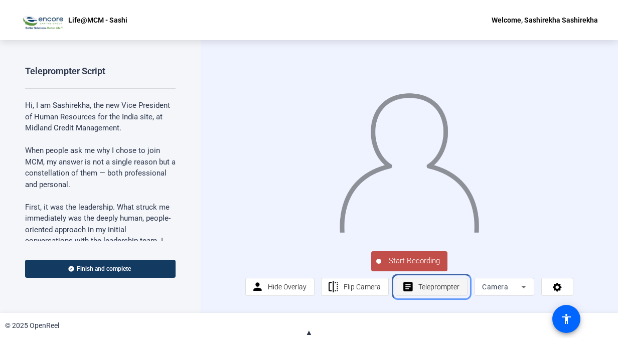
click at [448, 290] on span "Teleprompter" at bounding box center [438, 286] width 41 height 19
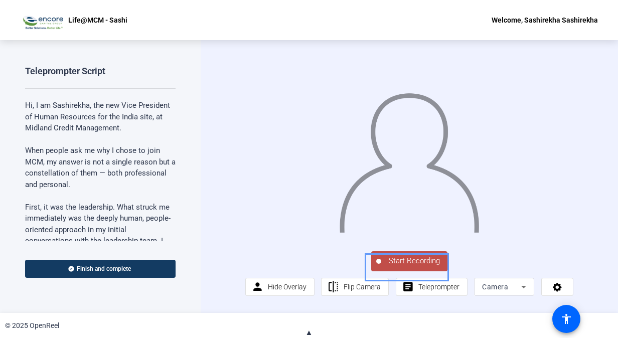
click at [422, 267] on span "Start Recording" at bounding box center [414, 261] width 66 height 12
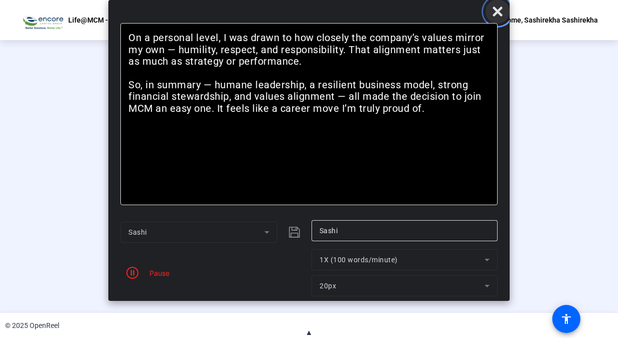
click at [497, 11] on icon "Close" at bounding box center [498, 12] width 10 height 10
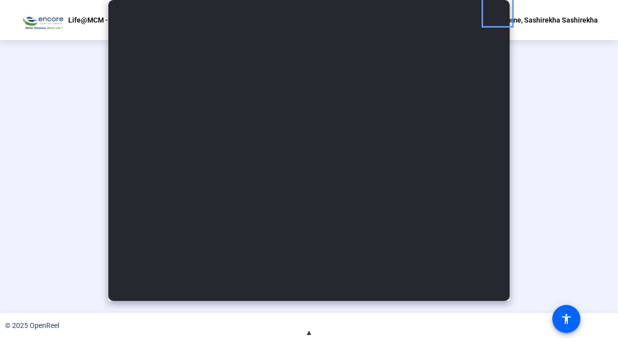
scroll to position [12, 0]
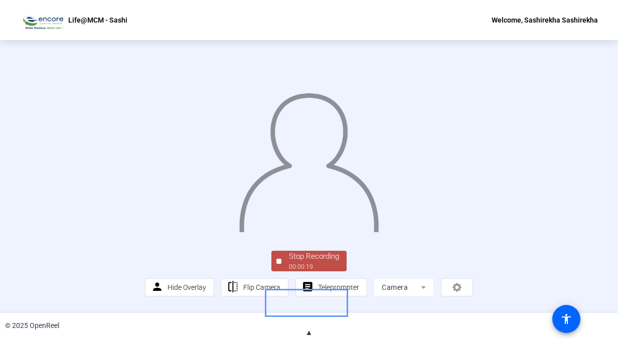
click at [300, 262] on div "Stop Recording" at bounding box center [314, 257] width 50 height 12
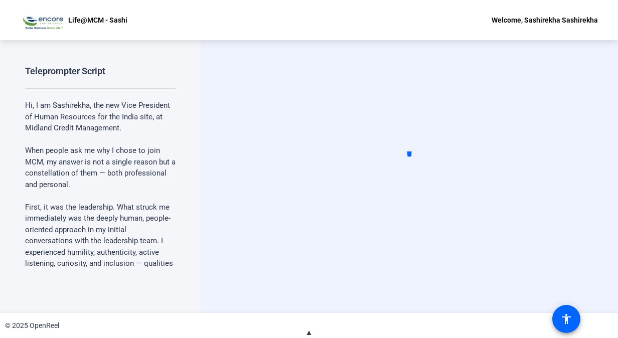
scroll to position [0, 0]
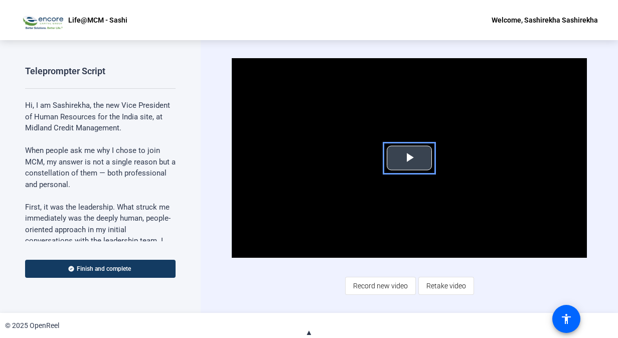
click at [409, 158] on span "color: darkslategray" at bounding box center [409, 158] width 0 height 0
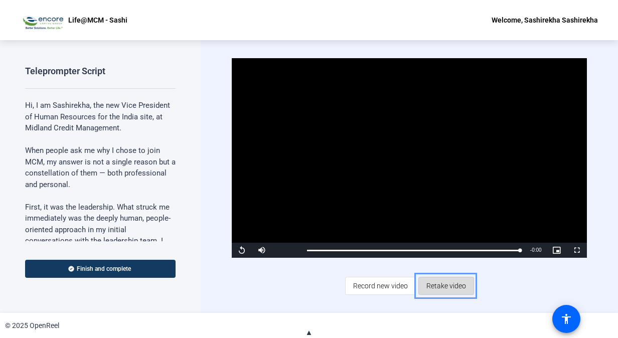
click at [459, 287] on span "Retake video" at bounding box center [446, 285] width 40 height 19
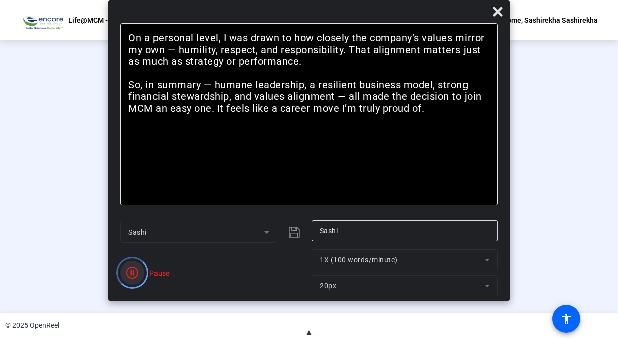
click at [131, 271] on icon "Color" at bounding box center [132, 273] width 12 height 12
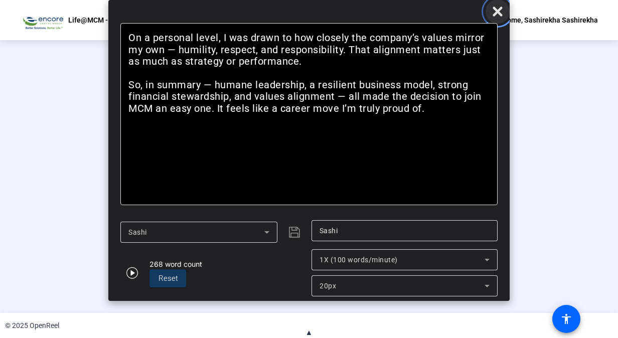
click at [498, 12] on icon "Close" at bounding box center [498, 12] width 10 height 10
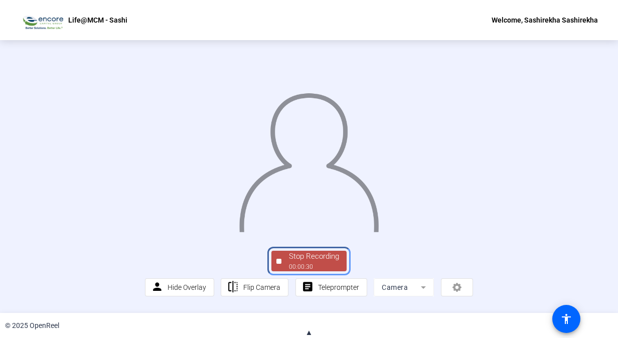
click at [311, 262] on div "Stop Recording" at bounding box center [314, 257] width 50 height 12
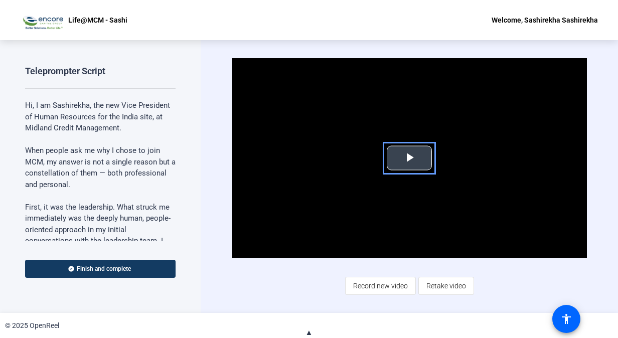
click at [409, 158] on span "Video Player" at bounding box center [409, 158] width 0 height 0
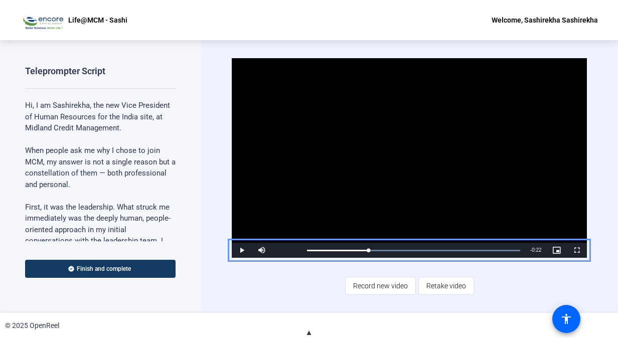
drag, startPoint x: 321, startPoint y: 249, endPoint x: 370, endPoint y: 254, distance: 49.4
click at [368, 251] on div "0:09" at bounding box center [337, 251] width 61 height 2
drag, startPoint x: 430, startPoint y: 251, endPoint x: 492, endPoint y: 253, distance: 61.7
click at [492, 253] on div "Loaded : 100.00% 0:27 0:27" at bounding box center [413, 250] width 223 height 15
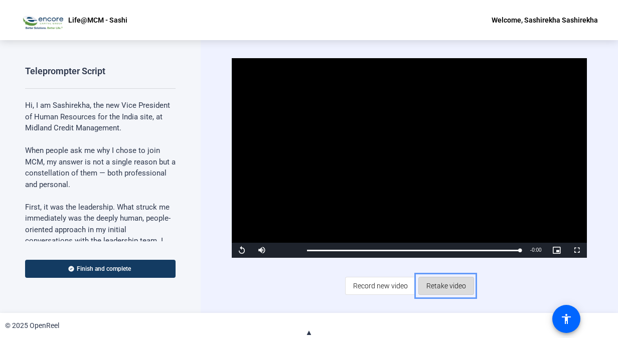
click at [441, 288] on span "Retake video" at bounding box center [446, 285] width 40 height 19
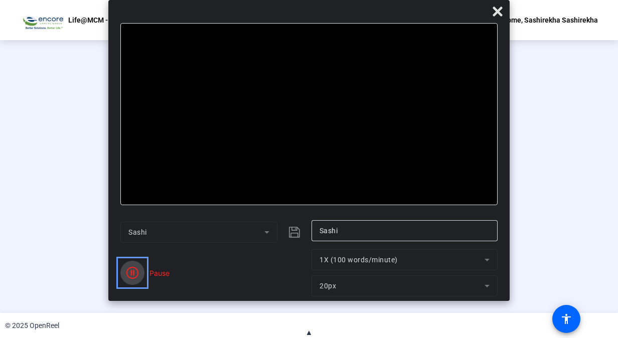
click at [132, 271] on icon "Color" at bounding box center [132, 273] width 12 height 12
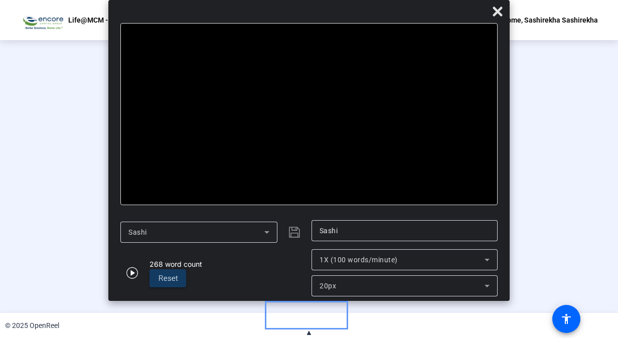
click at [314, 262] on div "Stop Recording" at bounding box center [314, 257] width 50 height 12
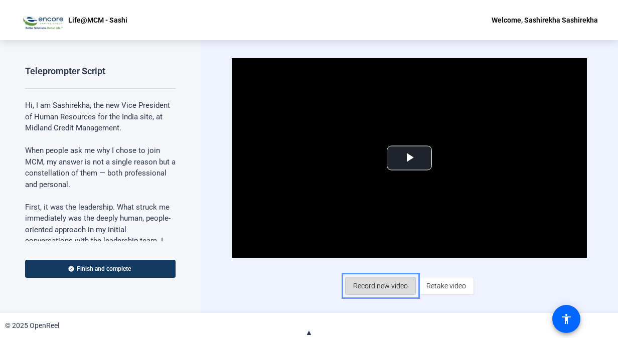
click at [389, 286] on span "Record new video" at bounding box center [380, 285] width 55 height 19
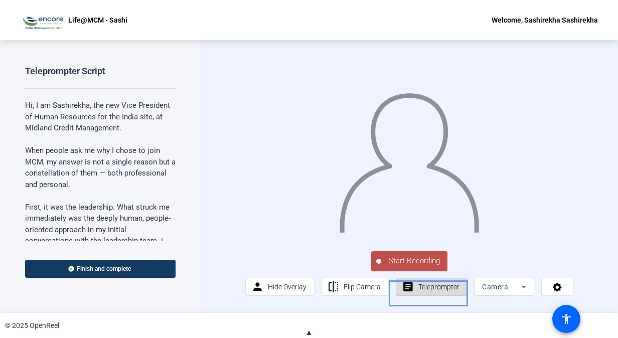
click at [431, 295] on span "Teleprompter" at bounding box center [438, 286] width 41 height 19
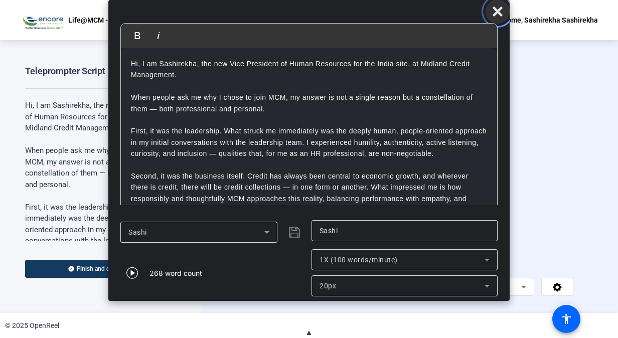
click at [501, 12] on icon at bounding box center [498, 12] width 12 height 12
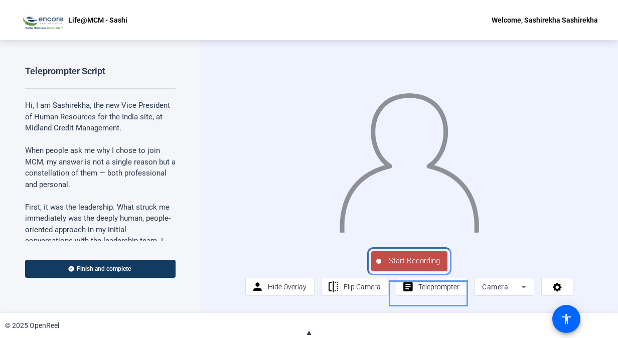
click at [408, 266] on span "Start Recording" at bounding box center [414, 261] width 66 height 12
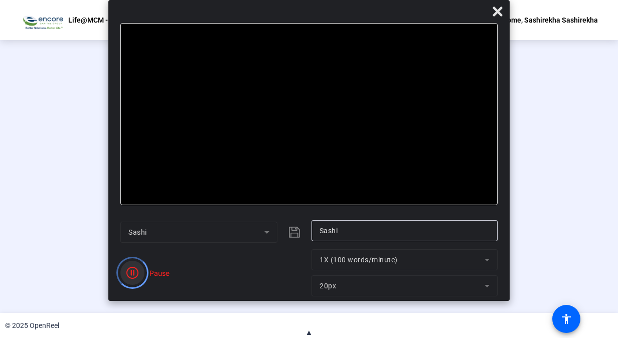
click at [132, 272] on icon "Color" at bounding box center [132, 273] width 12 height 12
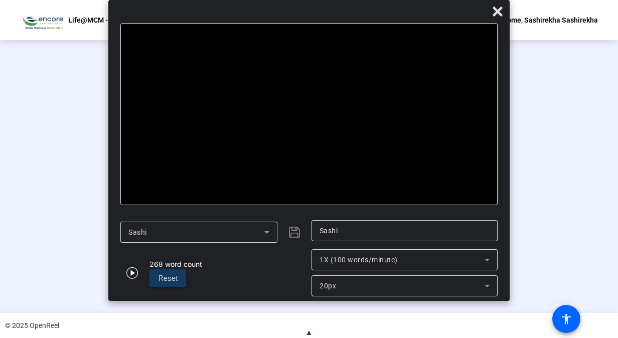
click at [323, 262] on div "Stop Recording" at bounding box center [314, 257] width 50 height 12
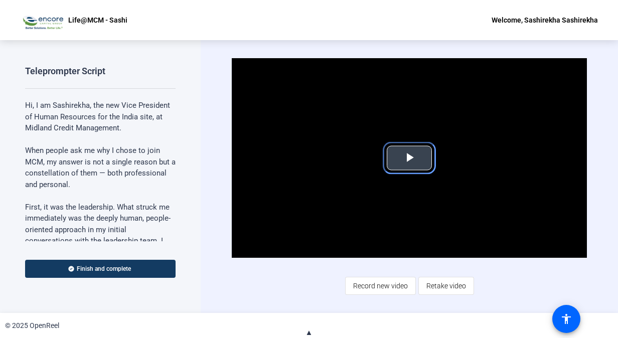
click at [409, 158] on span "Video Player" at bounding box center [409, 158] width 0 height 0
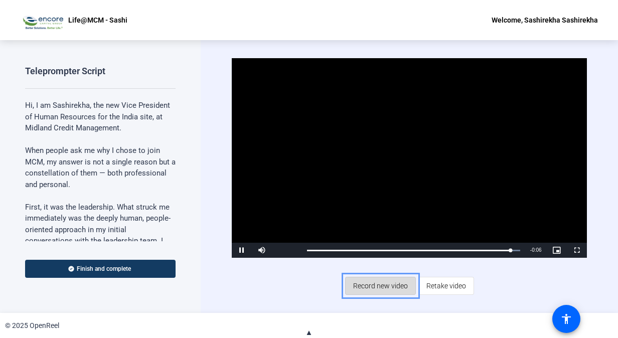
click at [393, 288] on span "Record new video" at bounding box center [380, 285] width 55 height 19
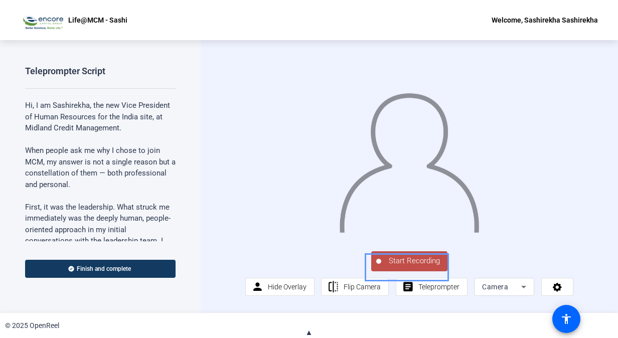
click at [425, 267] on span "Start Recording" at bounding box center [414, 261] width 66 height 12
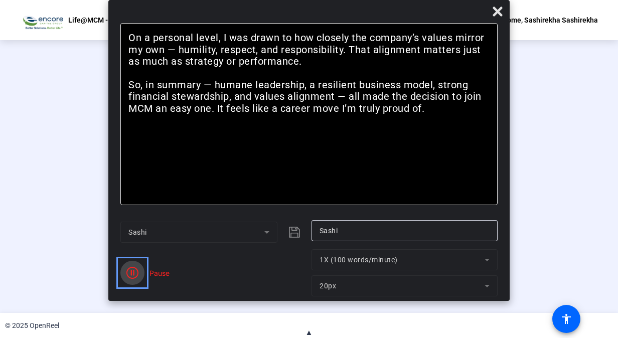
click at [132, 274] on icon "Color" at bounding box center [132, 273] width 12 height 12
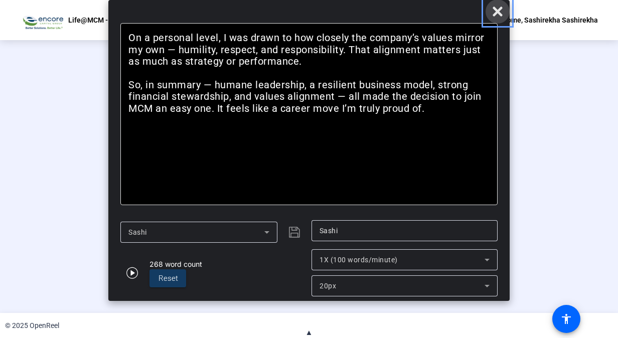
click at [499, 15] on icon "Close" at bounding box center [498, 12] width 12 height 12
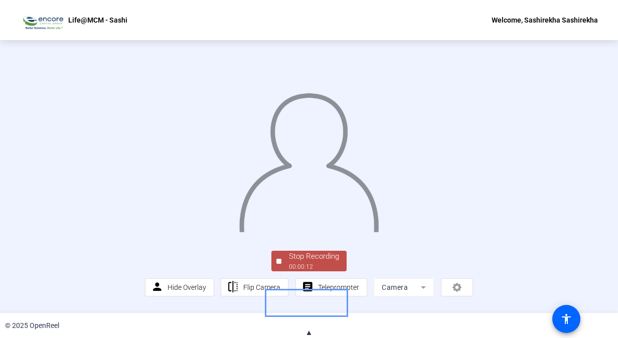
scroll to position [12, 0]
click at [303, 262] on div "Stop Recording" at bounding box center [314, 257] width 50 height 12
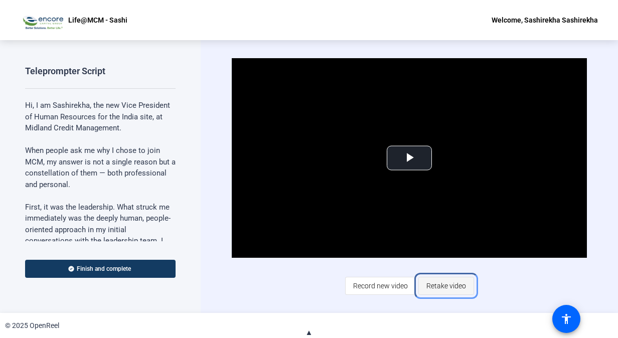
click at [436, 286] on span "Retake video" at bounding box center [446, 285] width 40 height 19
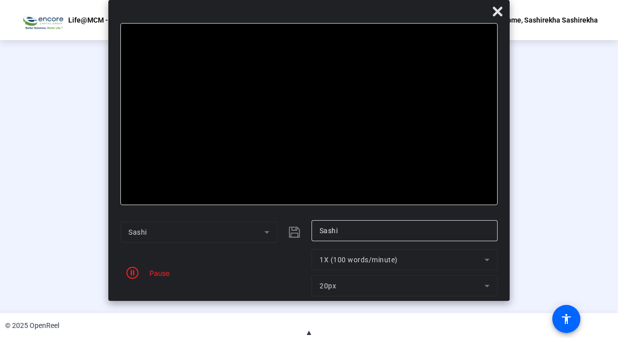
click at [302, 262] on div "Stop Recording" at bounding box center [314, 257] width 50 height 12
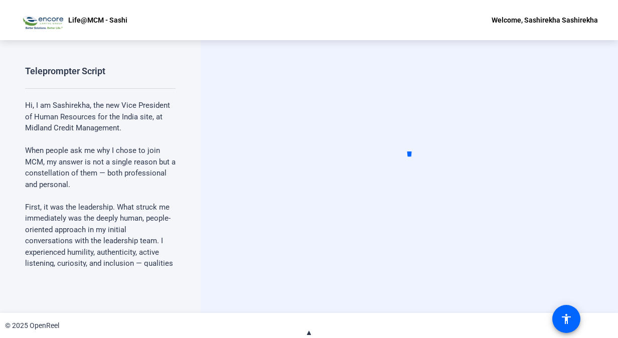
drag, startPoint x: 170, startPoint y: 83, endPoint x: 158, endPoint y: 124, distance: 42.6
click at [158, 124] on div "Teleprompter Script Hi, I am Sashirekha, the new Vice President of Human Resour…" at bounding box center [100, 166] width 150 height 202
click at [215, 235] on div "Start Recording" at bounding box center [409, 176] width 417 height 273
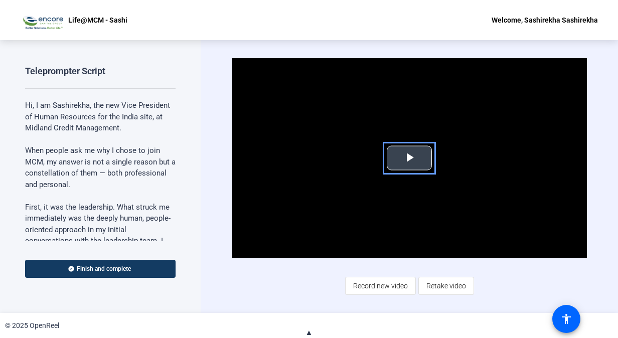
click at [409, 158] on span "Video Player" at bounding box center [409, 158] width 0 height 0
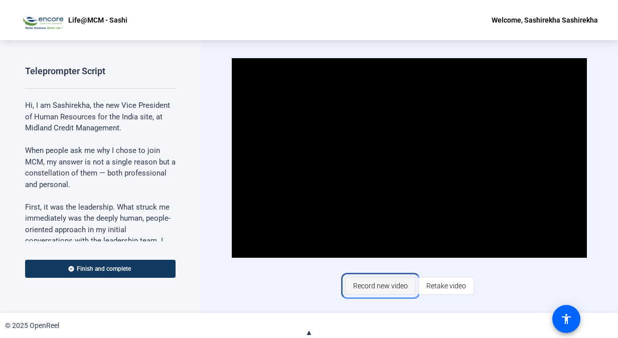
click at [399, 287] on span "Record new video" at bounding box center [380, 285] width 55 height 19
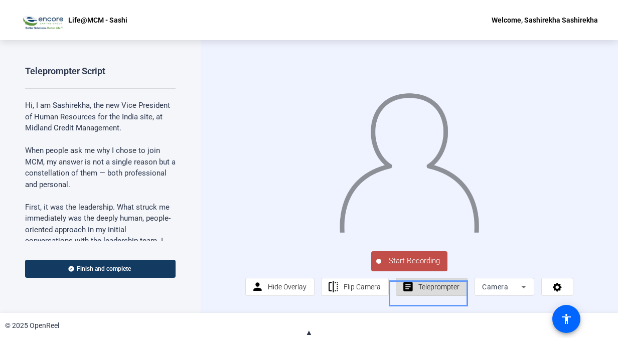
click at [421, 289] on span "Teleprompter" at bounding box center [438, 286] width 41 height 19
click at [426, 293] on span "Teleprompter" at bounding box center [438, 286] width 41 height 19
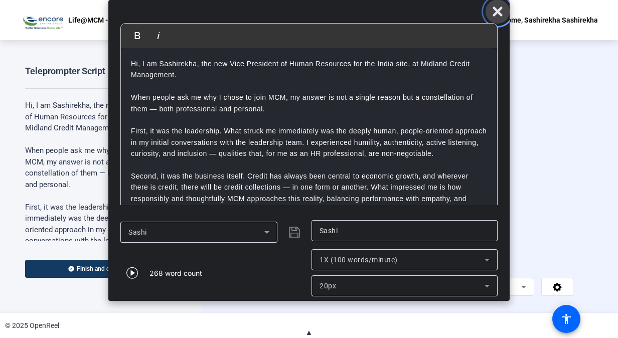
click at [502, 7] on icon "Close" at bounding box center [498, 12] width 12 height 12
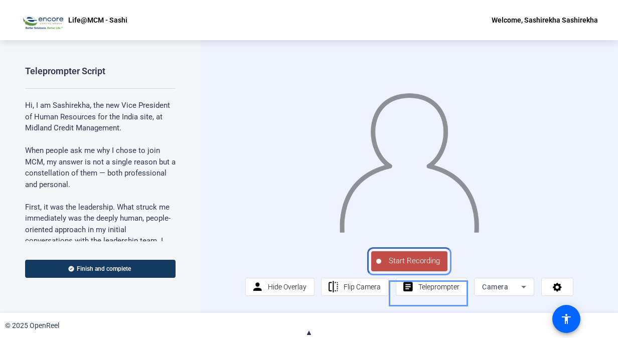
click at [406, 267] on span "Start Recording" at bounding box center [414, 261] width 66 height 12
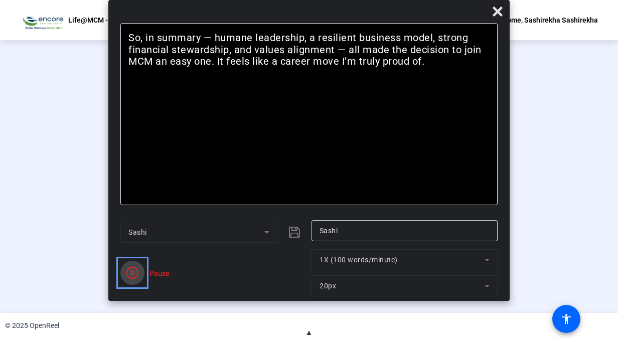
click at [133, 270] on icon "Color" at bounding box center [132, 273] width 12 height 12
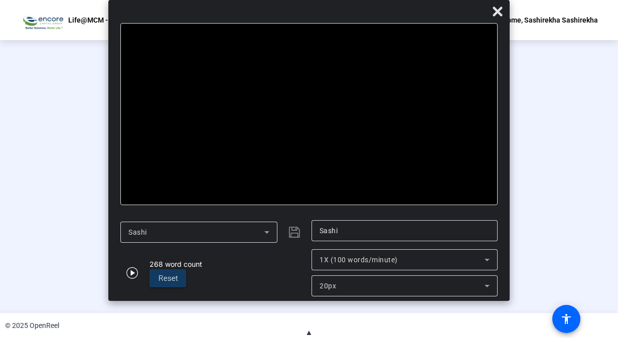
click at [323, 262] on div "Stop Recording" at bounding box center [314, 257] width 50 height 12
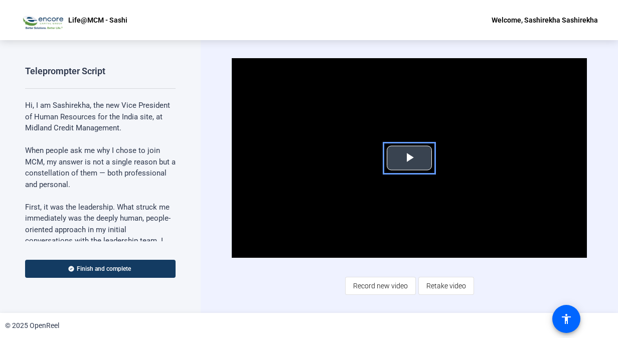
click at [409, 158] on span "Video Player" at bounding box center [409, 158] width 0 height 0
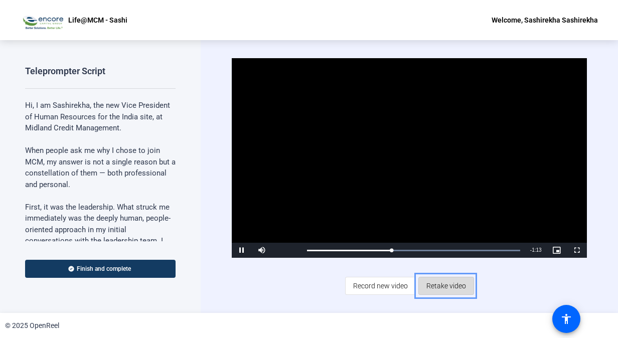
click at [445, 290] on span "Retake video" at bounding box center [446, 285] width 40 height 19
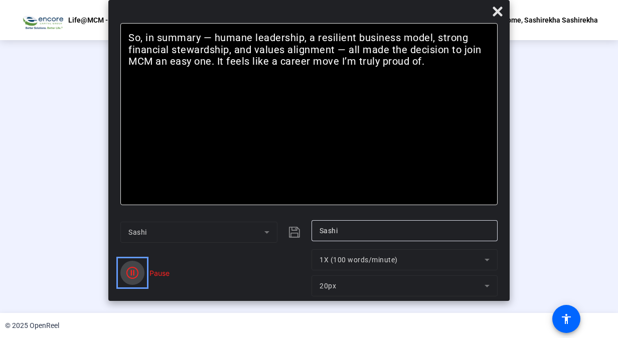
drag, startPoint x: 130, startPoint y: 273, endPoint x: 304, endPoint y: 144, distance: 216.6
click at [130, 273] on icon "Color" at bounding box center [132, 273] width 12 height 12
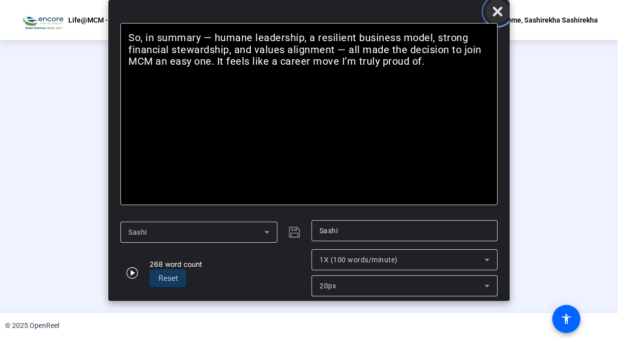
click at [496, 13] on icon "Close" at bounding box center [498, 12] width 12 height 12
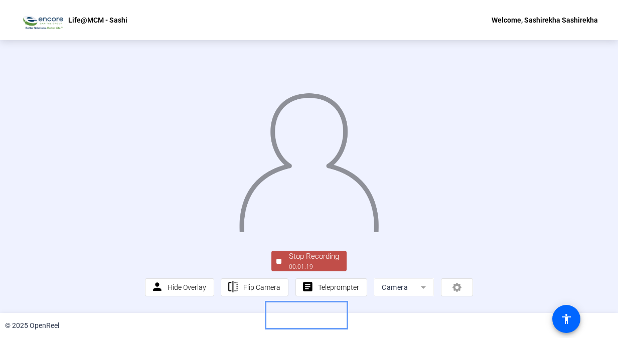
click at [319, 262] on div "Stop Recording" at bounding box center [314, 257] width 50 height 12
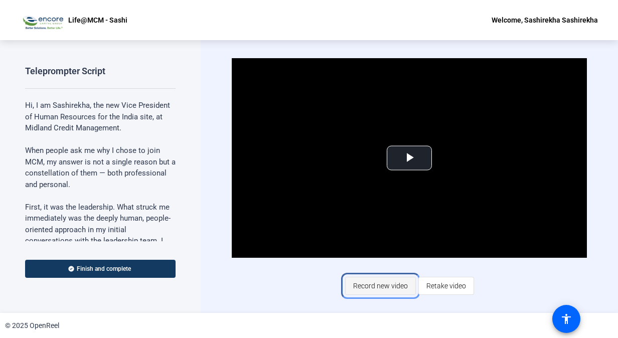
click at [387, 290] on span "Record new video" at bounding box center [380, 285] width 55 height 19
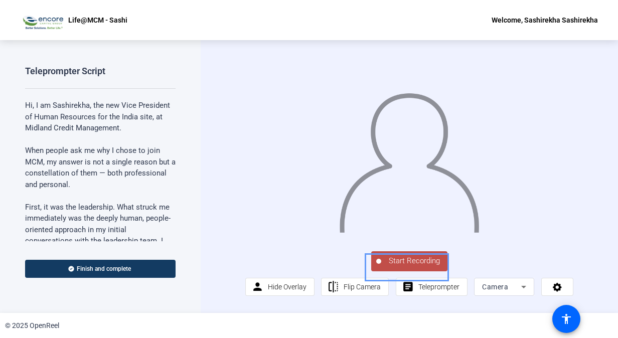
click at [424, 267] on span "Start Recording" at bounding box center [414, 261] width 66 height 12
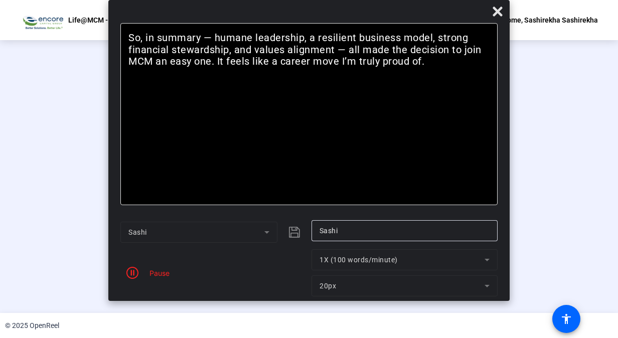
click at [318, 262] on div "Stop Recording" at bounding box center [314, 257] width 50 height 12
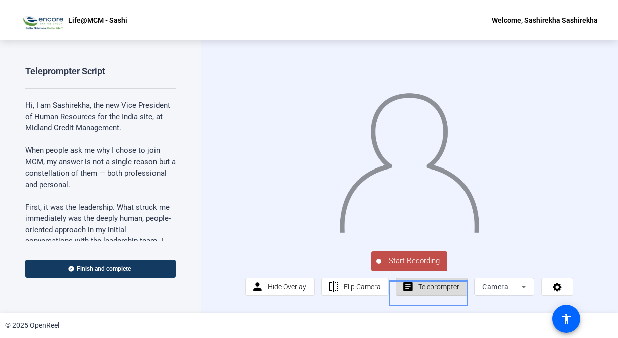
click at [456, 291] on span "Teleprompter" at bounding box center [438, 287] width 41 height 8
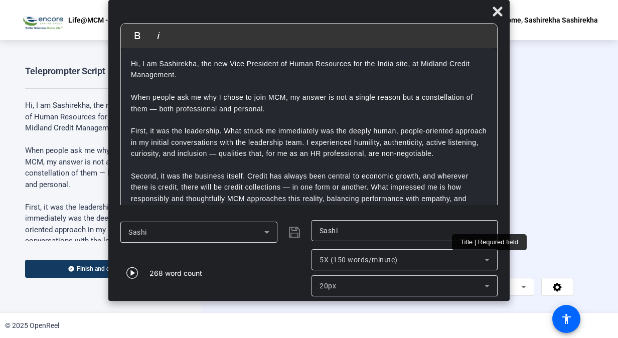
click at [488, 259] on icon at bounding box center [487, 260] width 5 height 3
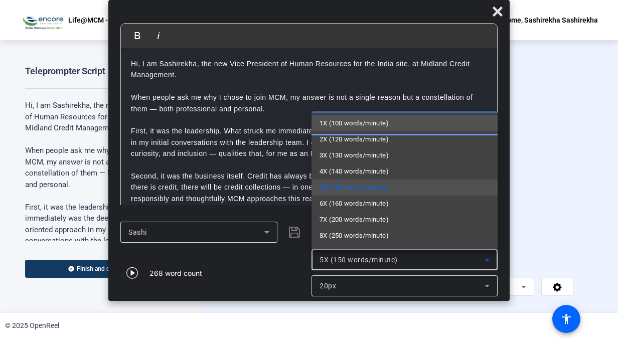
drag, startPoint x: 372, startPoint y: 119, endPoint x: 398, endPoint y: 284, distance: 167.0
click at [373, 119] on span "1X (100 words/minute)" at bounding box center [353, 123] width 69 height 12
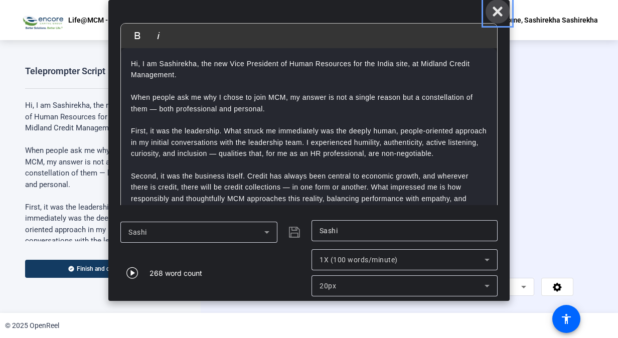
drag, startPoint x: 499, startPoint y: 8, endPoint x: 445, endPoint y: 253, distance: 250.6
click at [500, 10] on icon "Close" at bounding box center [498, 12] width 10 height 10
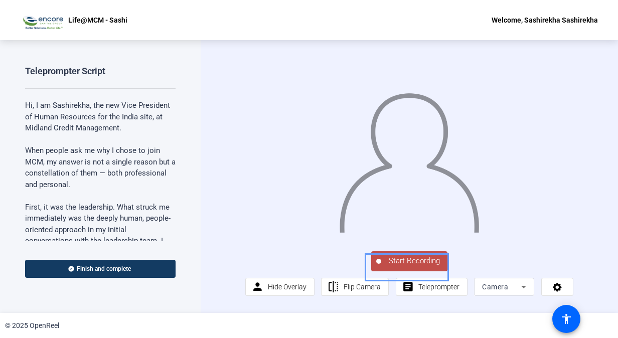
click at [406, 267] on span "Start Recording" at bounding box center [414, 261] width 66 height 12
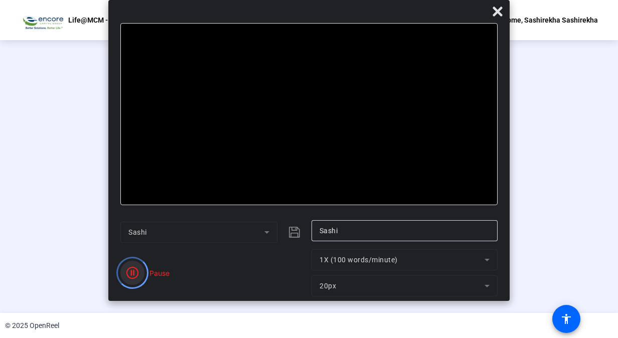
click at [130, 273] on icon "Color" at bounding box center [132, 273] width 12 height 12
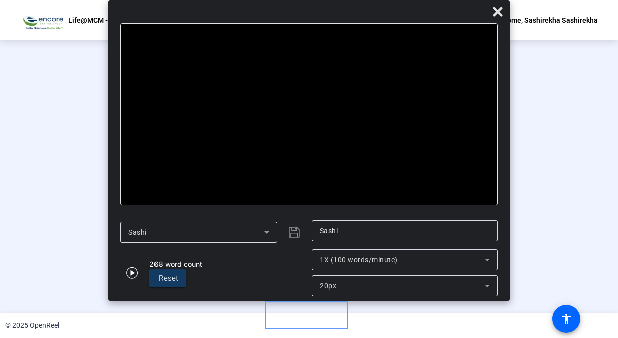
click at [336, 271] on span "Stop Recording 00:02:05" at bounding box center [313, 261] width 65 height 21
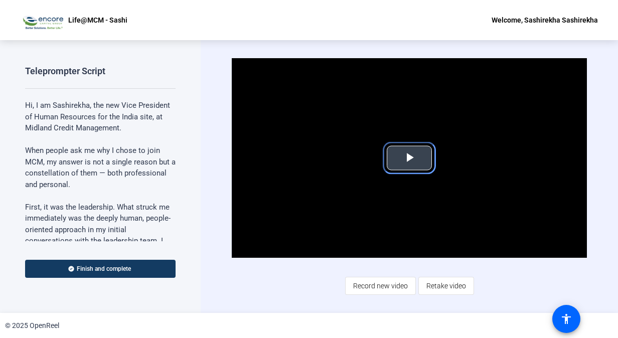
click at [409, 158] on span "Video Player" at bounding box center [409, 158] width 0 height 0
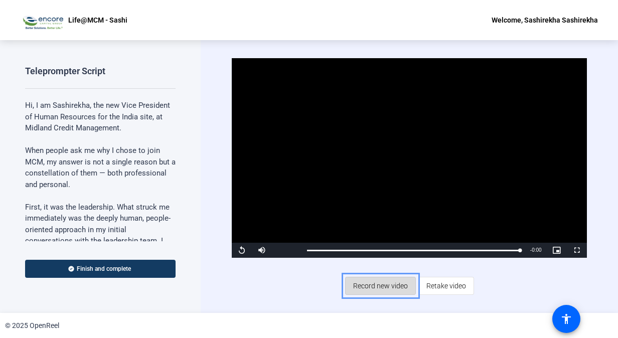
click at [385, 288] on span "Record new video" at bounding box center [380, 285] width 55 height 19
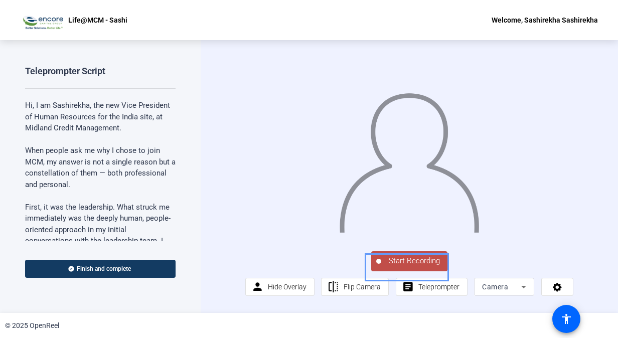
click at [425, 267] on span "Start Recording" at bounding box center [414, 261] width 66 height 12
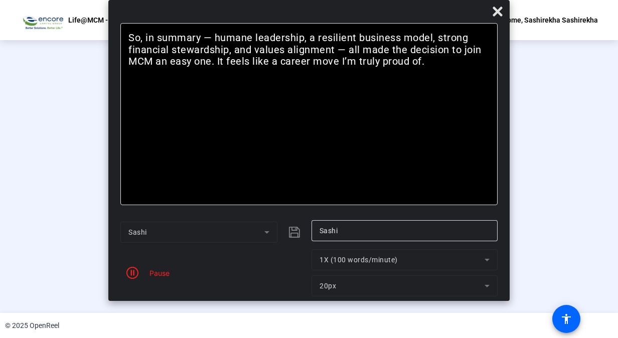
click at [301, 262] on div "Stop Recording" at bounding box center [314, 257] width 50 height 12
